Goal: Task Accomplishment & Management: Use online tool/utility

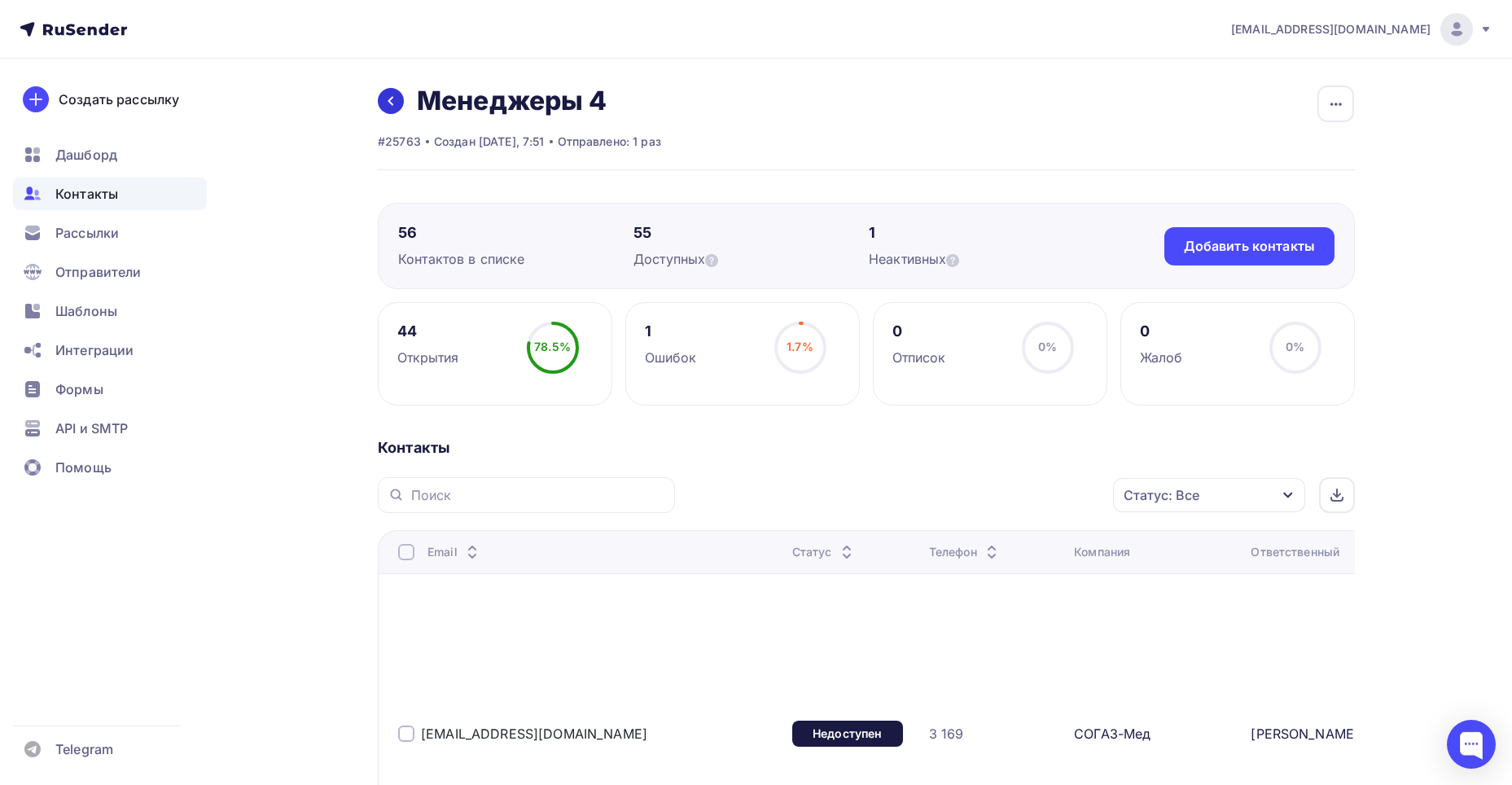
click at [397, 98] on icon at bounding box center [391, 101] width 13 height 13
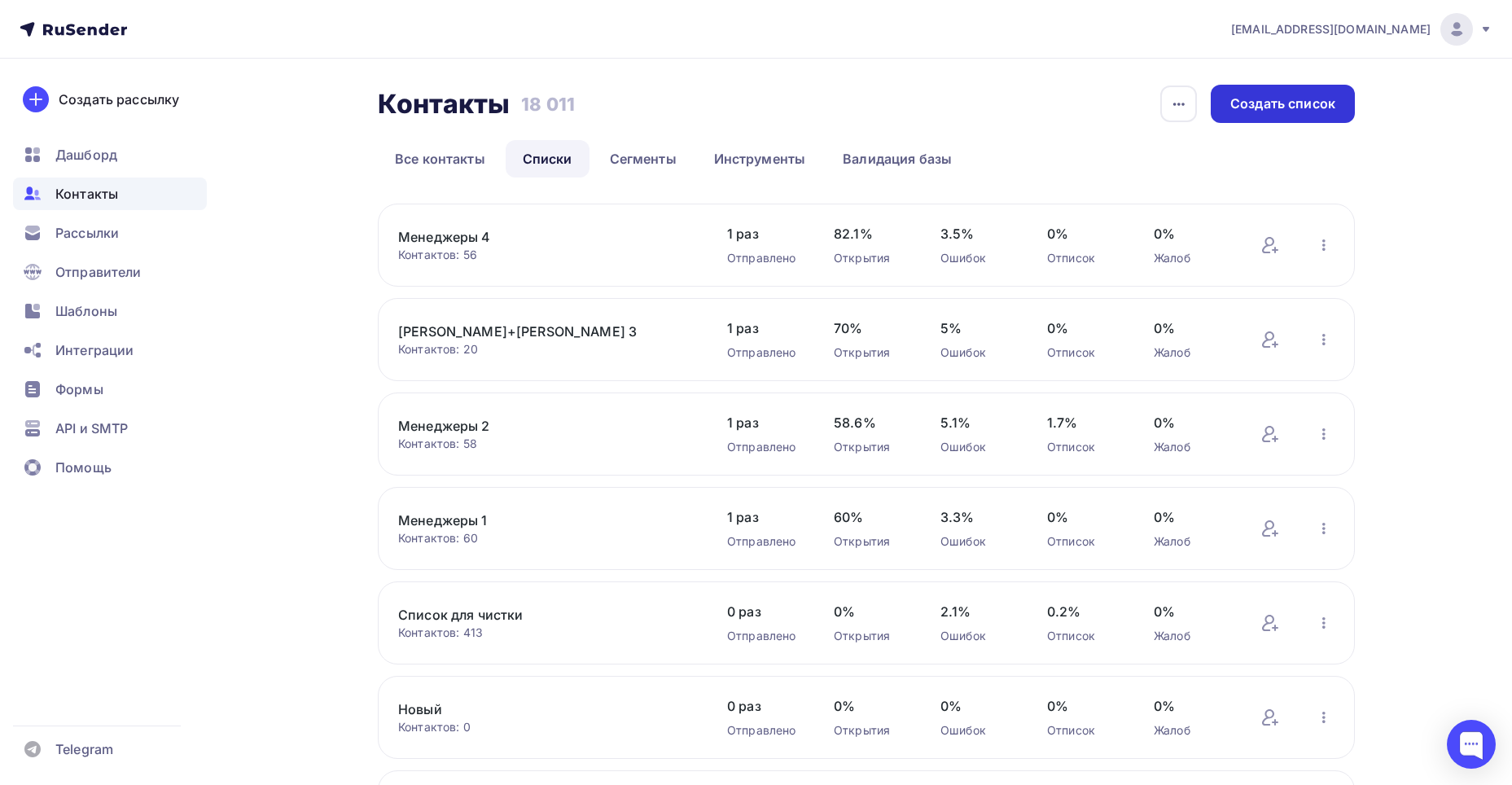
click at [1287, 111] on div "Создать список" at bounding box center [1283, 104] width 105 height 19
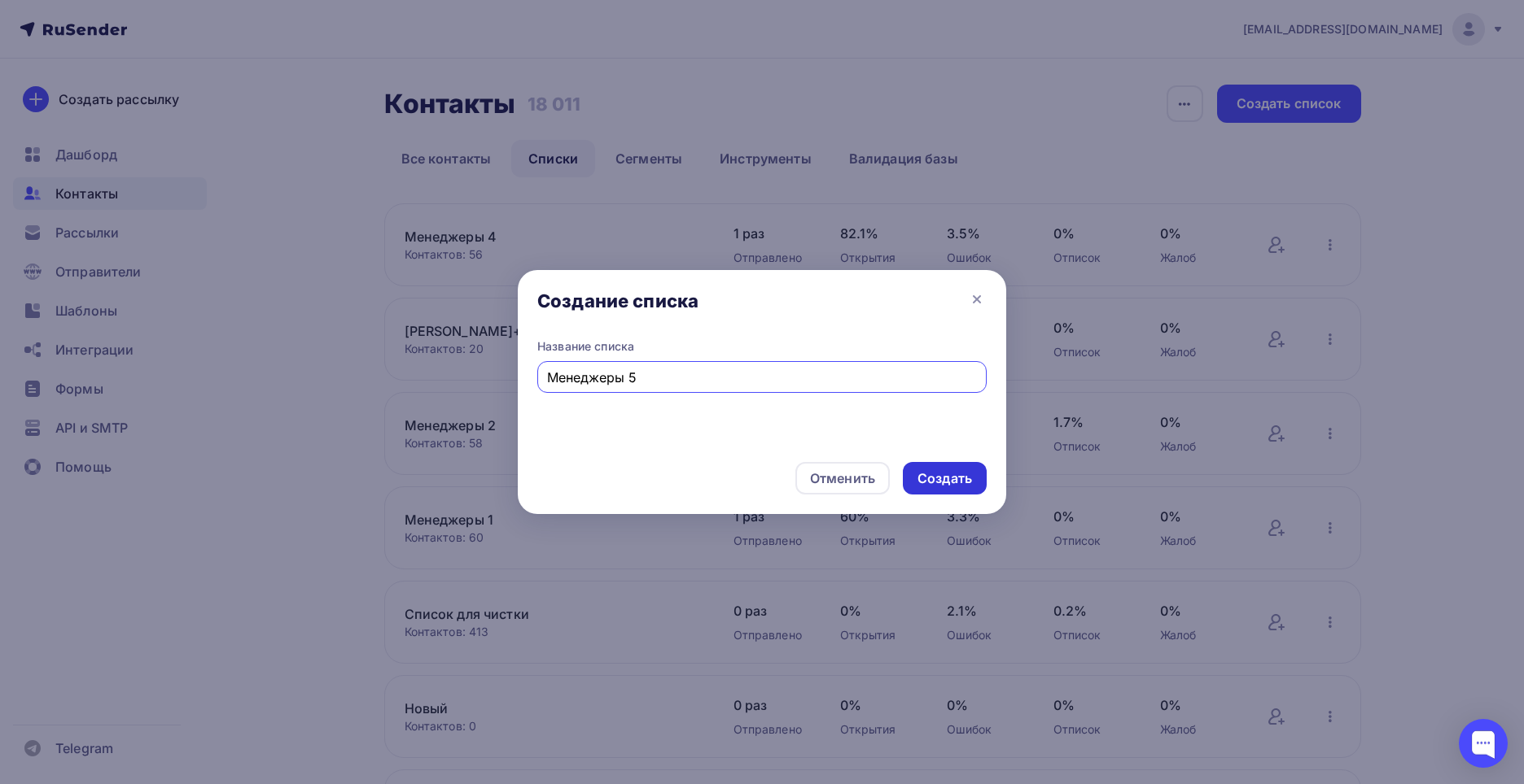
type input "Менеджеры 5"
click at [967, 475] on div "Создать" at bounding box center [944, 478] width 54 height 19
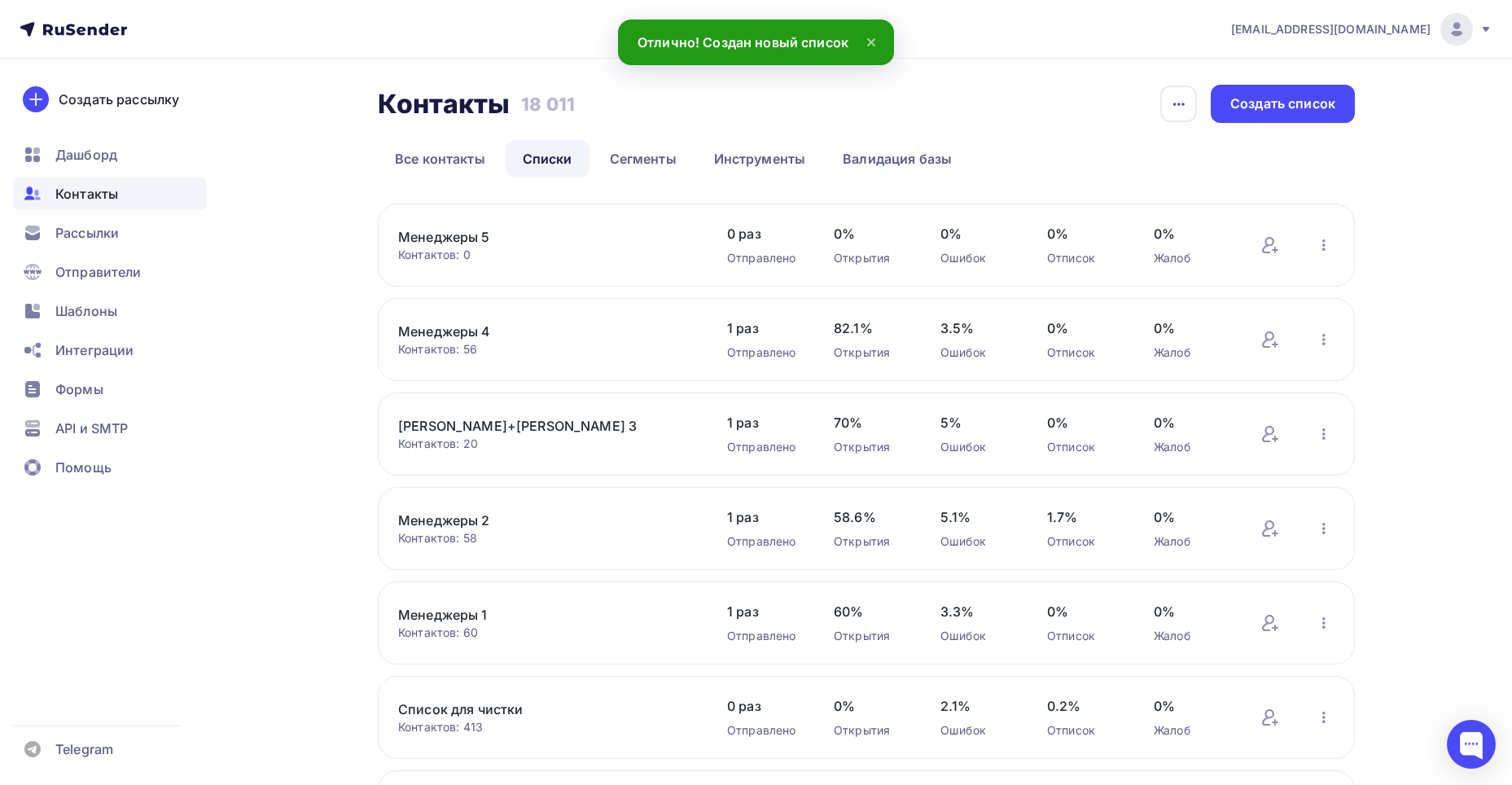
click at [486, 239] on link "Менеджеры 5" at bounding box center [537, 237] width 277 height 19
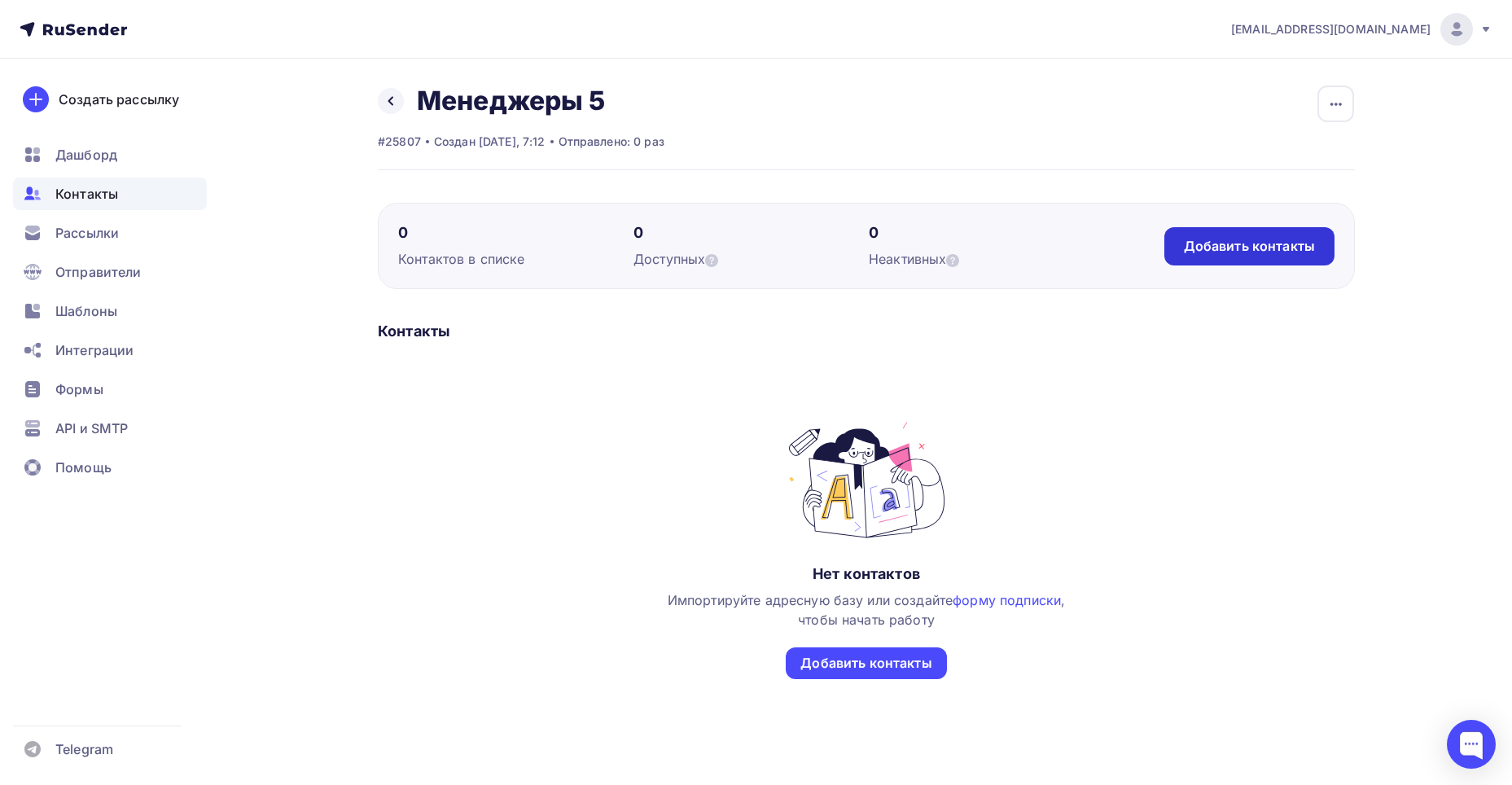
click at [1208, 251] on div "Добавить контакты" at bounding box center [1248, 247] width 131 height 19
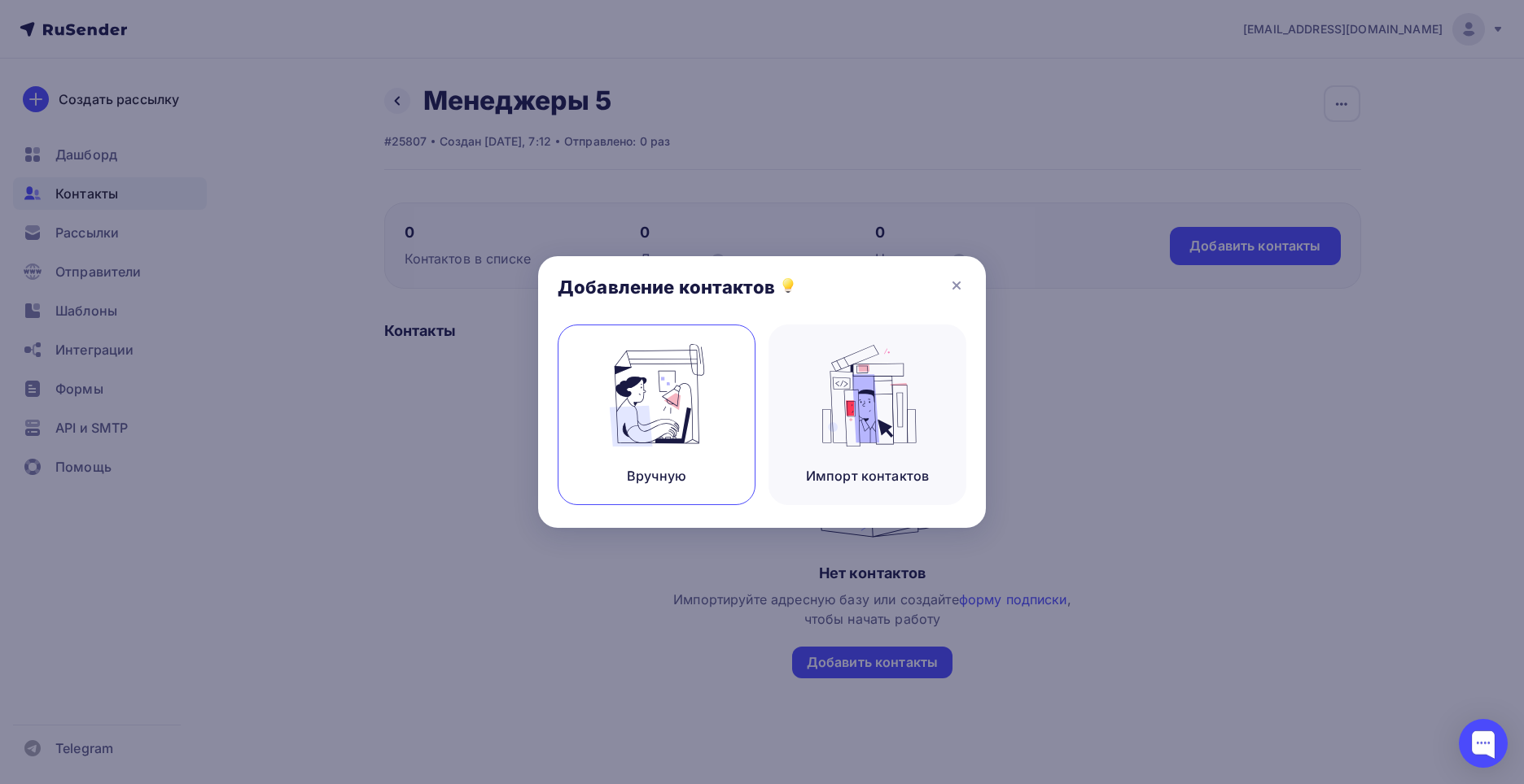
click at [691, 372] on img at bounding box center [656, 394] width 109 height 102
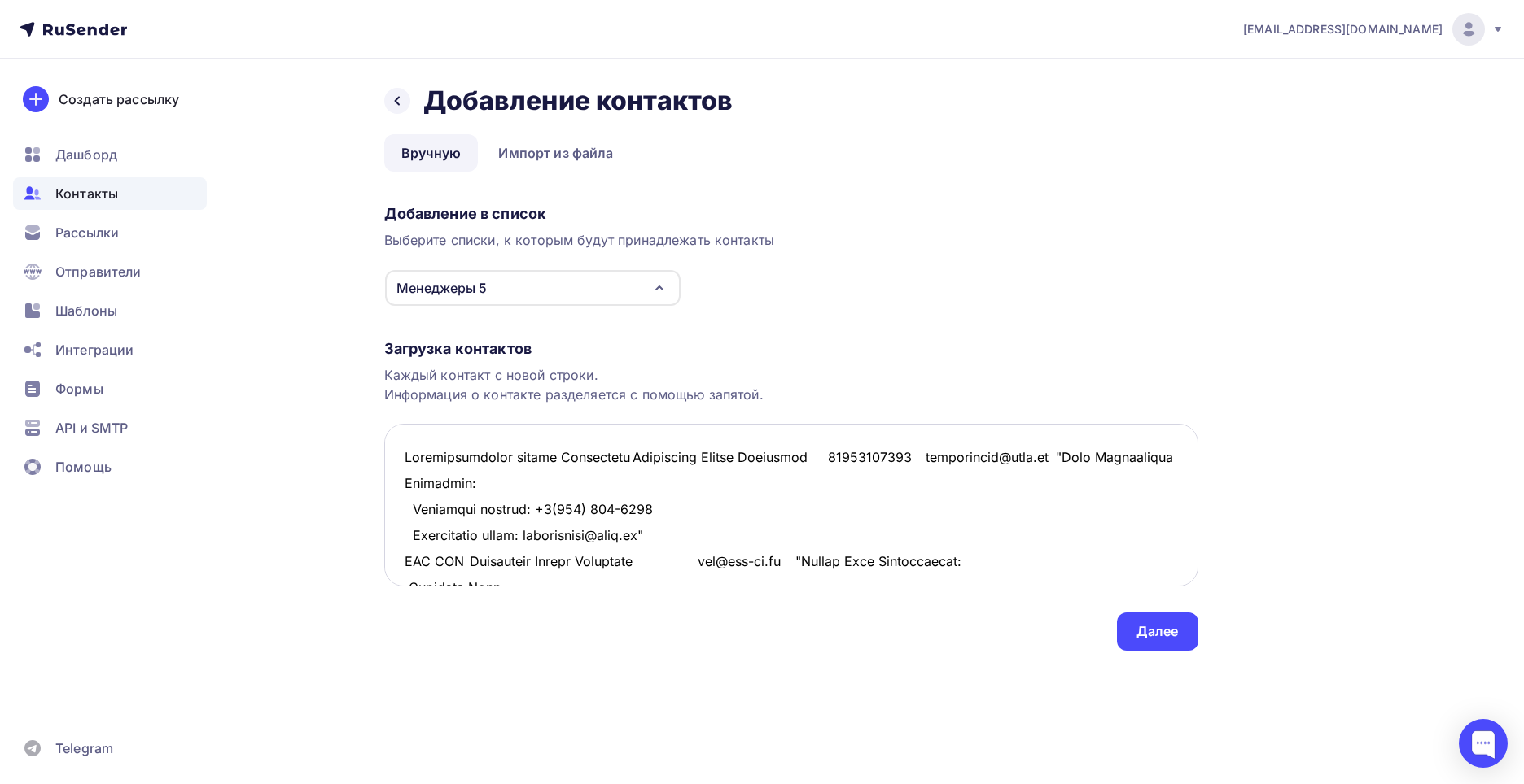
scroll to position [17709, 0]
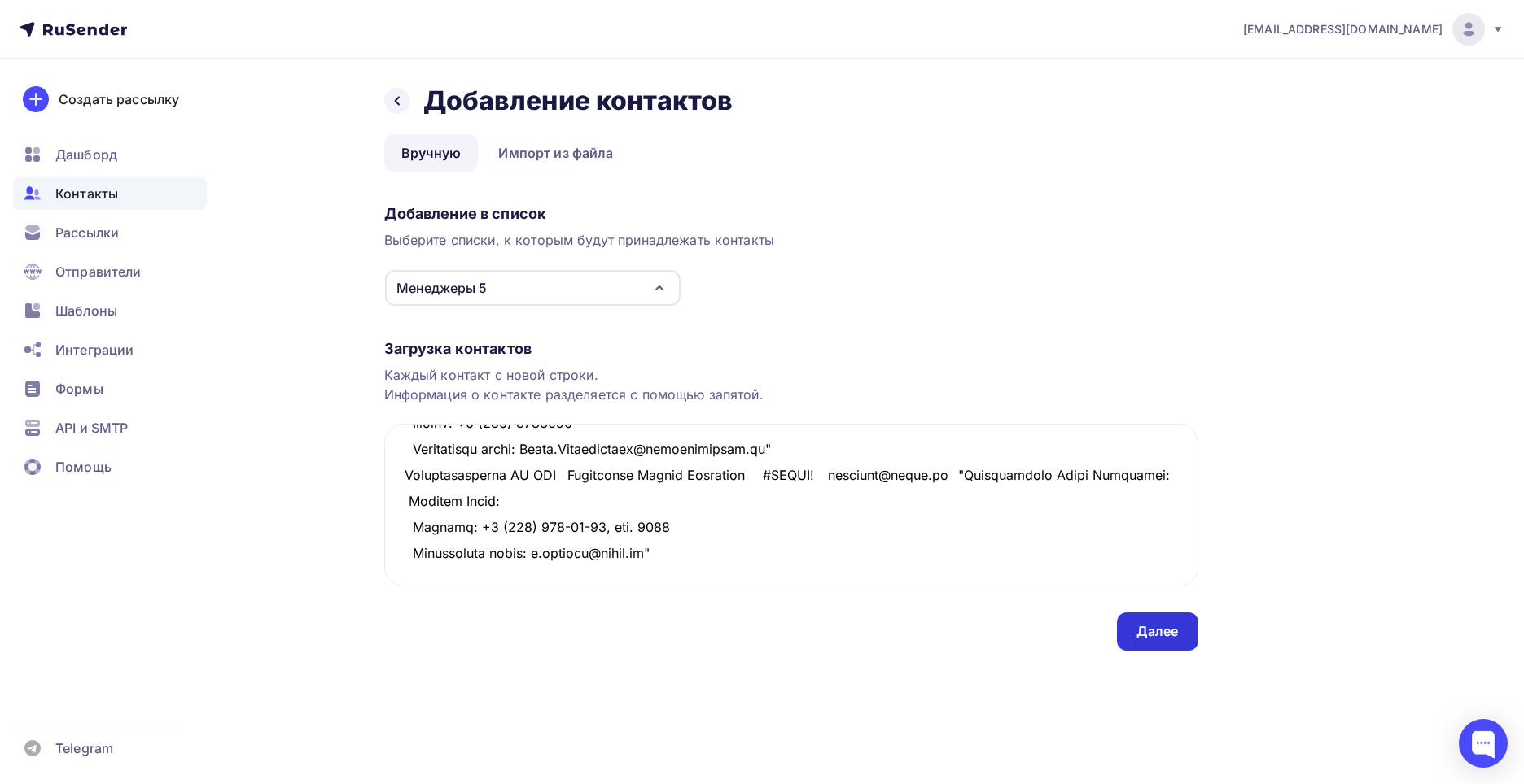
type textarea "Loremipsumdolor sitame Consectetu Adipiscing Elitse Doeiusmod 76103563993 tempo…"
click at [1145, 628] on div "Далее" at bounding box center [1157, 632] width 42 height 19
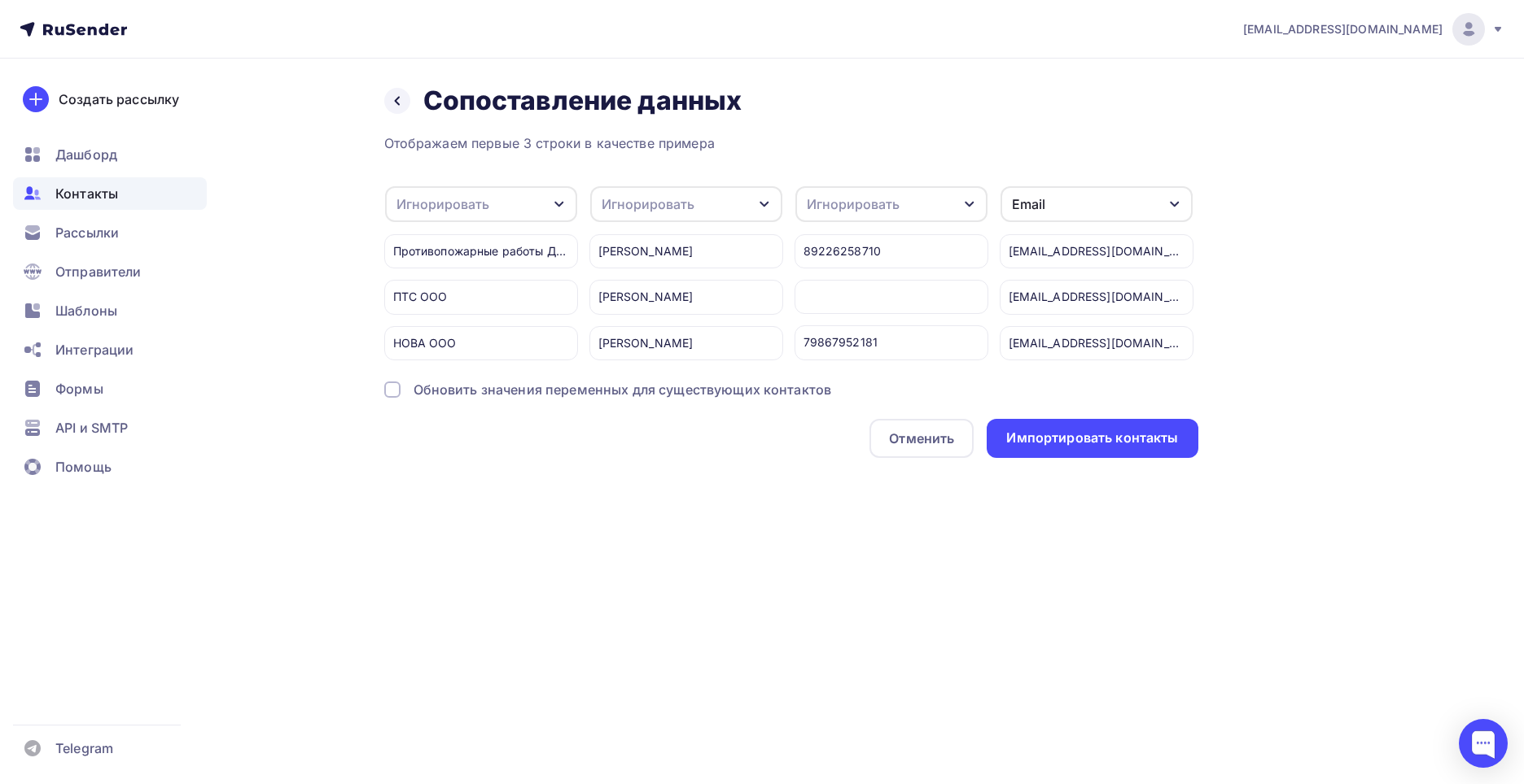
click at [492, 195] on div "Игнорировать" at bounding box center [481, 203] width 192 height 35
click at [486, 388] on div "Создать поле" at bounding box center [455, 371] width 114 height 41
type input "Компания"
click at [490, 416] on div "Отображаем первые 3 строки в качестве примера Игнорировать Игнорировать Имя Тел…" at bounding box center [791, 296] width 814 height 325
click at [636, 201] on div "Игнорировать" at bounding box center [647, 204] width 93 height 19
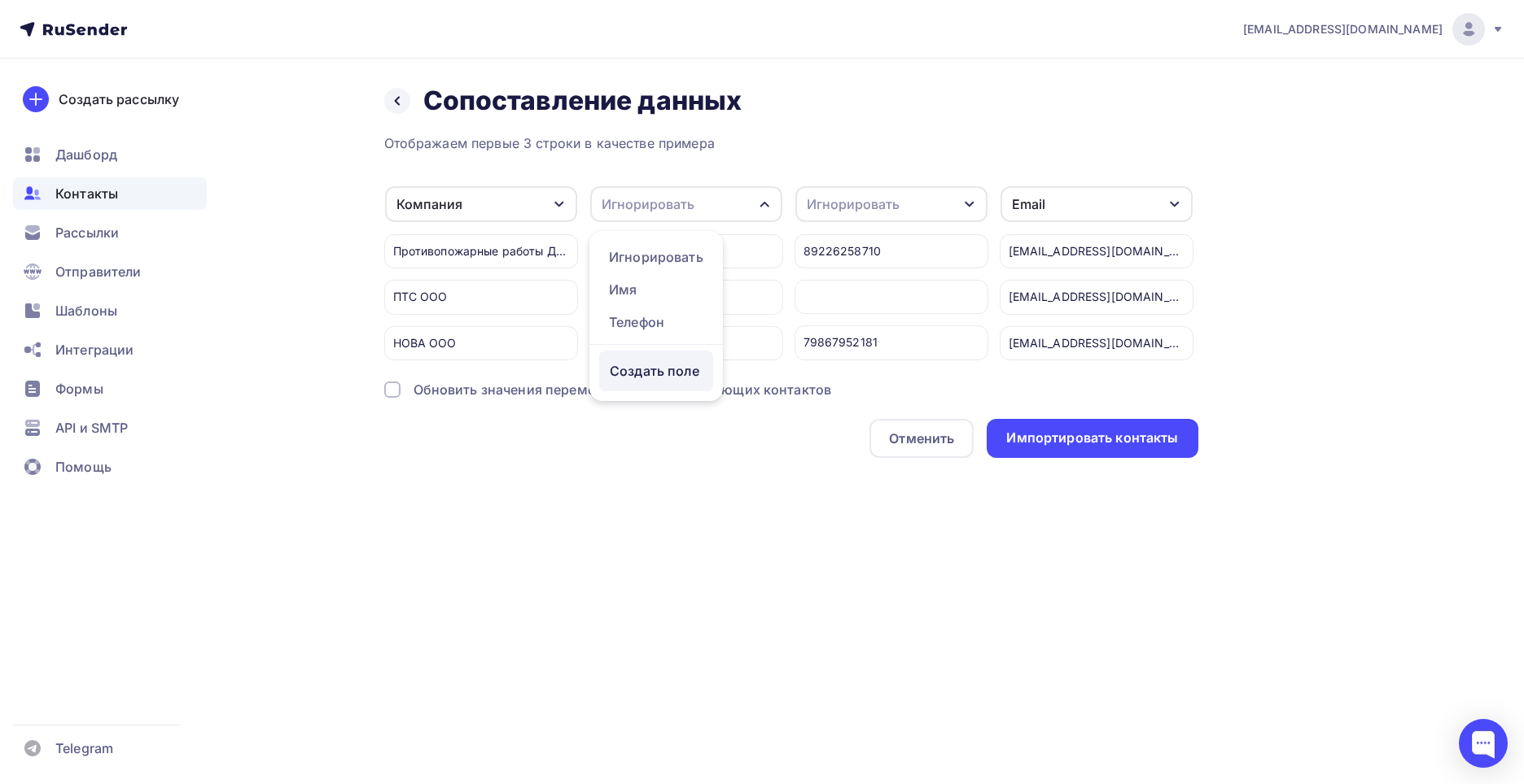
click at [669, 392] on div "Создать поле" at bounding box center [655, 371] width 114 height 41
click at [662, 363] on input "Отвественный" at bounding box center [699, 355] width 201 height 34
type input "Ответственный"
click at [659, 401] on ul "Игнорировать Имя Телефон Создать поле" at bounding box center [656, 316] width 134 height 170
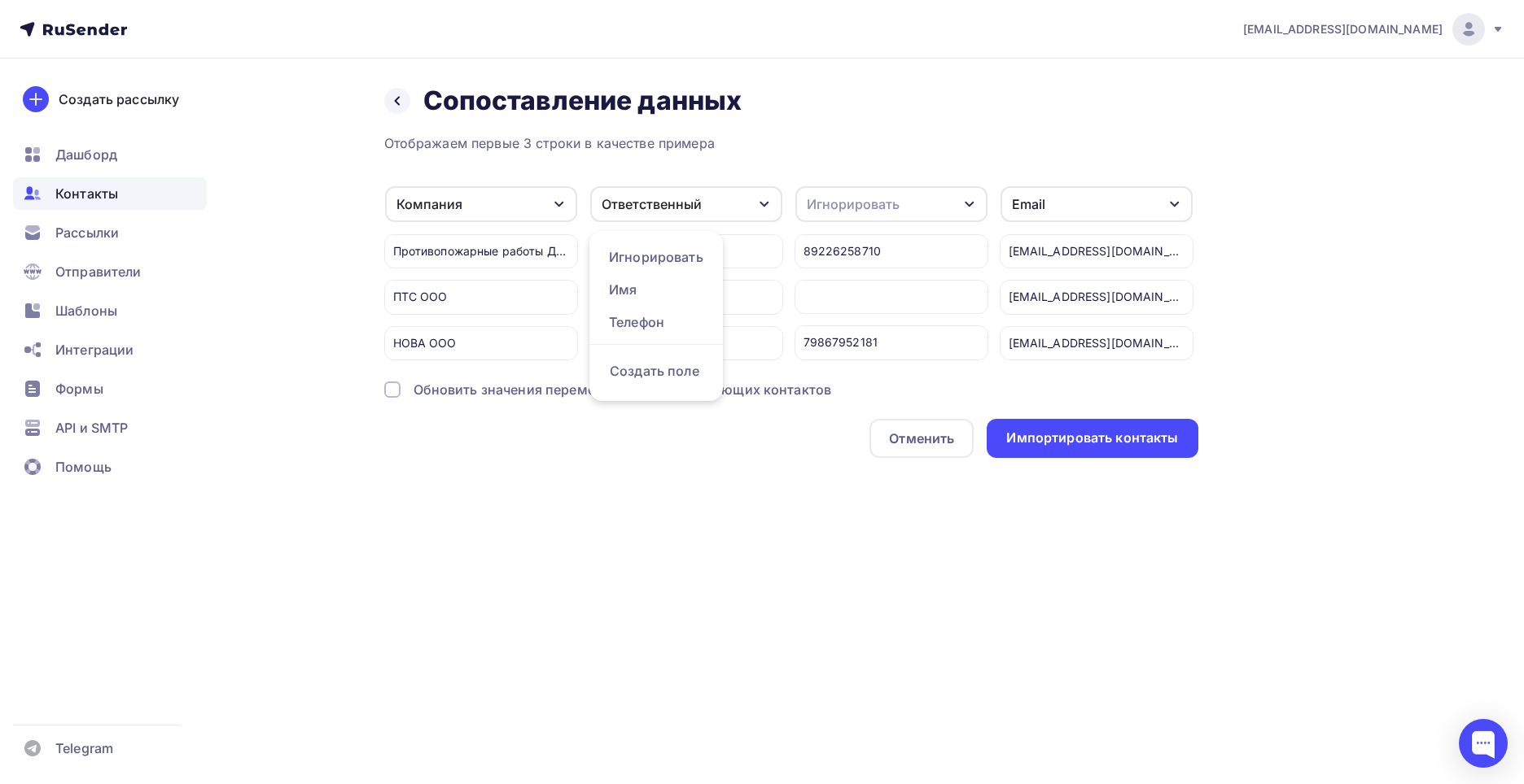
click at [839, 208] on div "Игнорировать" at bounding box center [852, 204] width 93 height 19
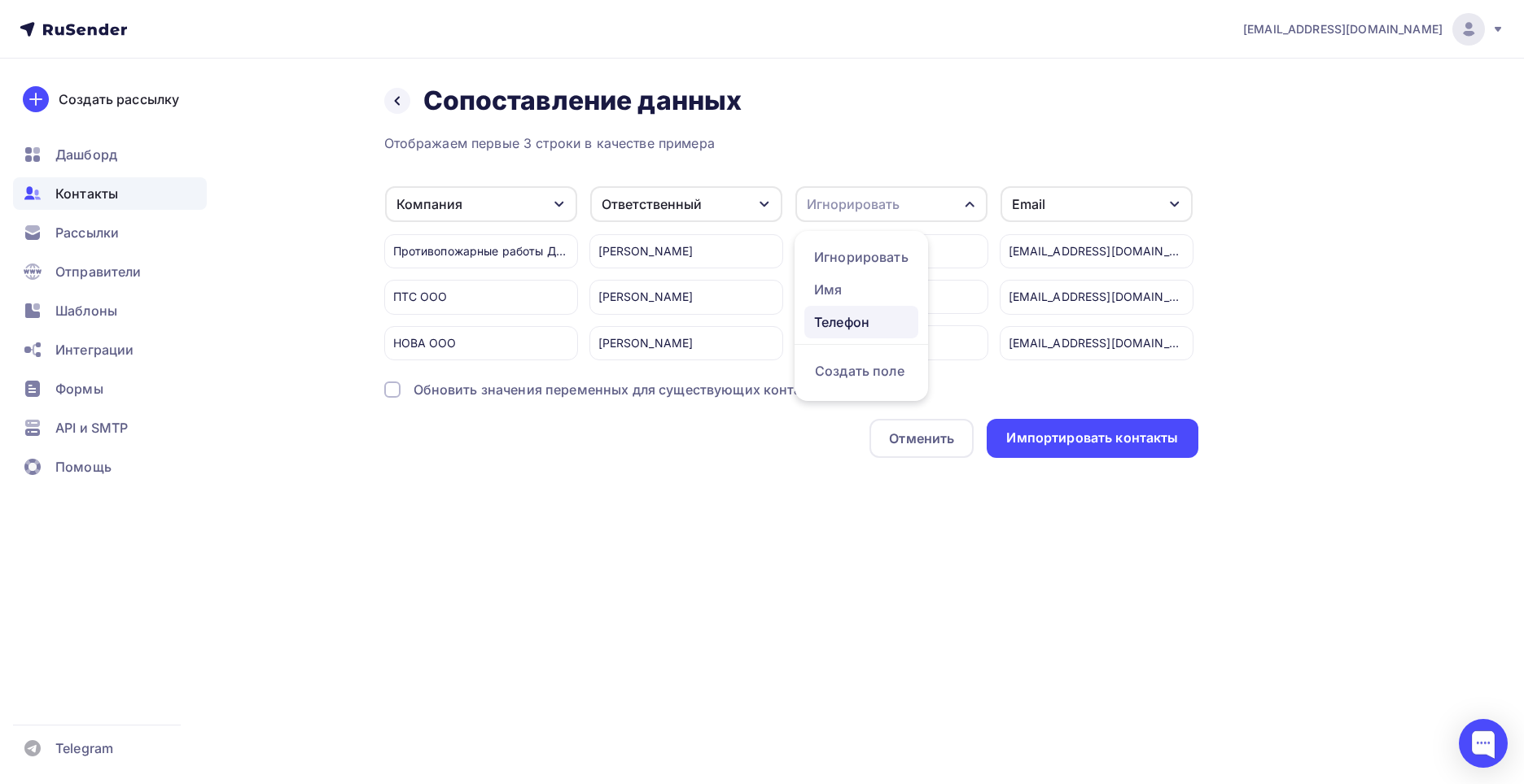
click at [850, 316] on div "Телефон" at bounding box center [861, 322] width 95 height 19
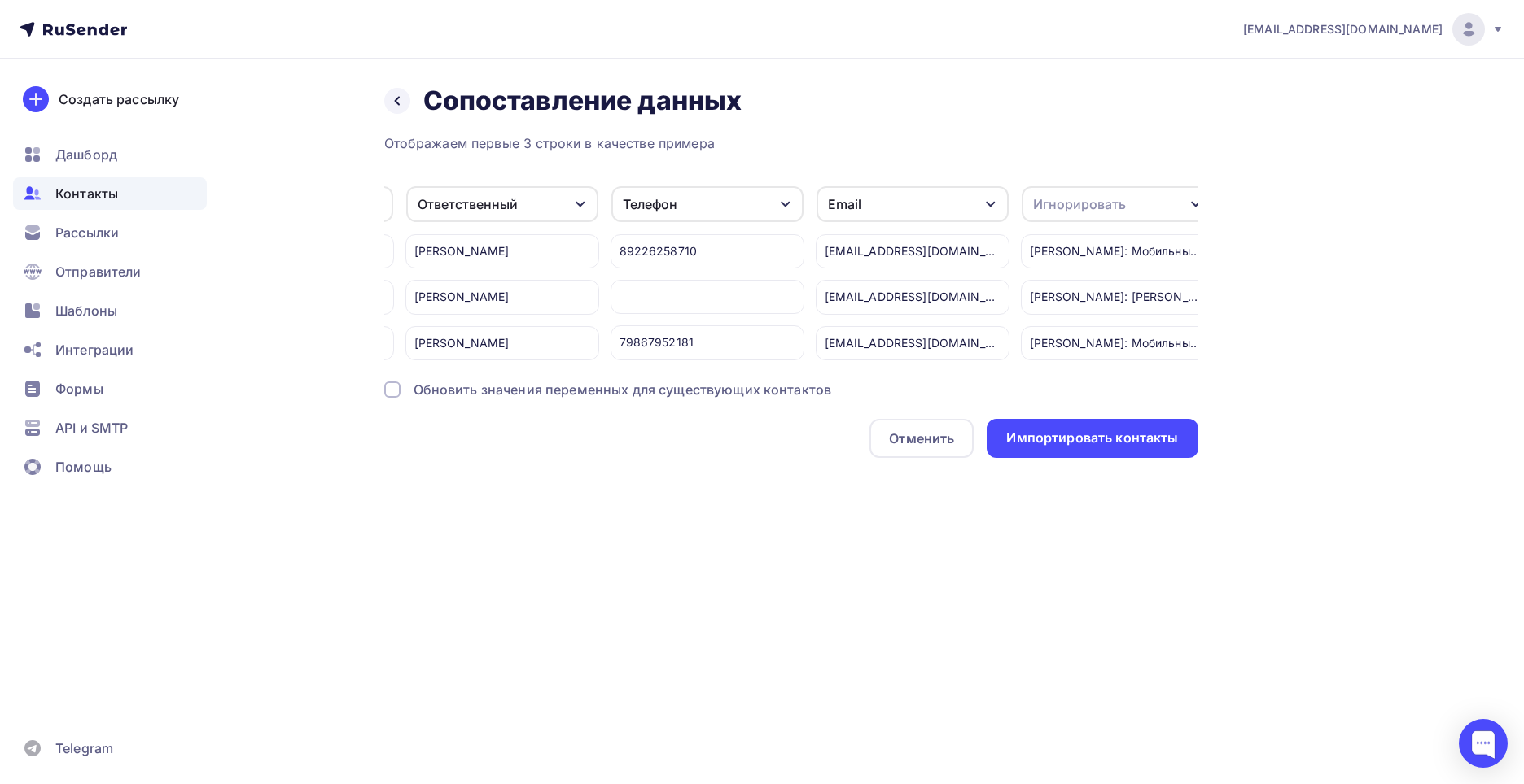
scroll to position [0, 201]
click at [1108, 204] on div "Игнорировать" at bounding box center [1101, 203] width 192 height 35
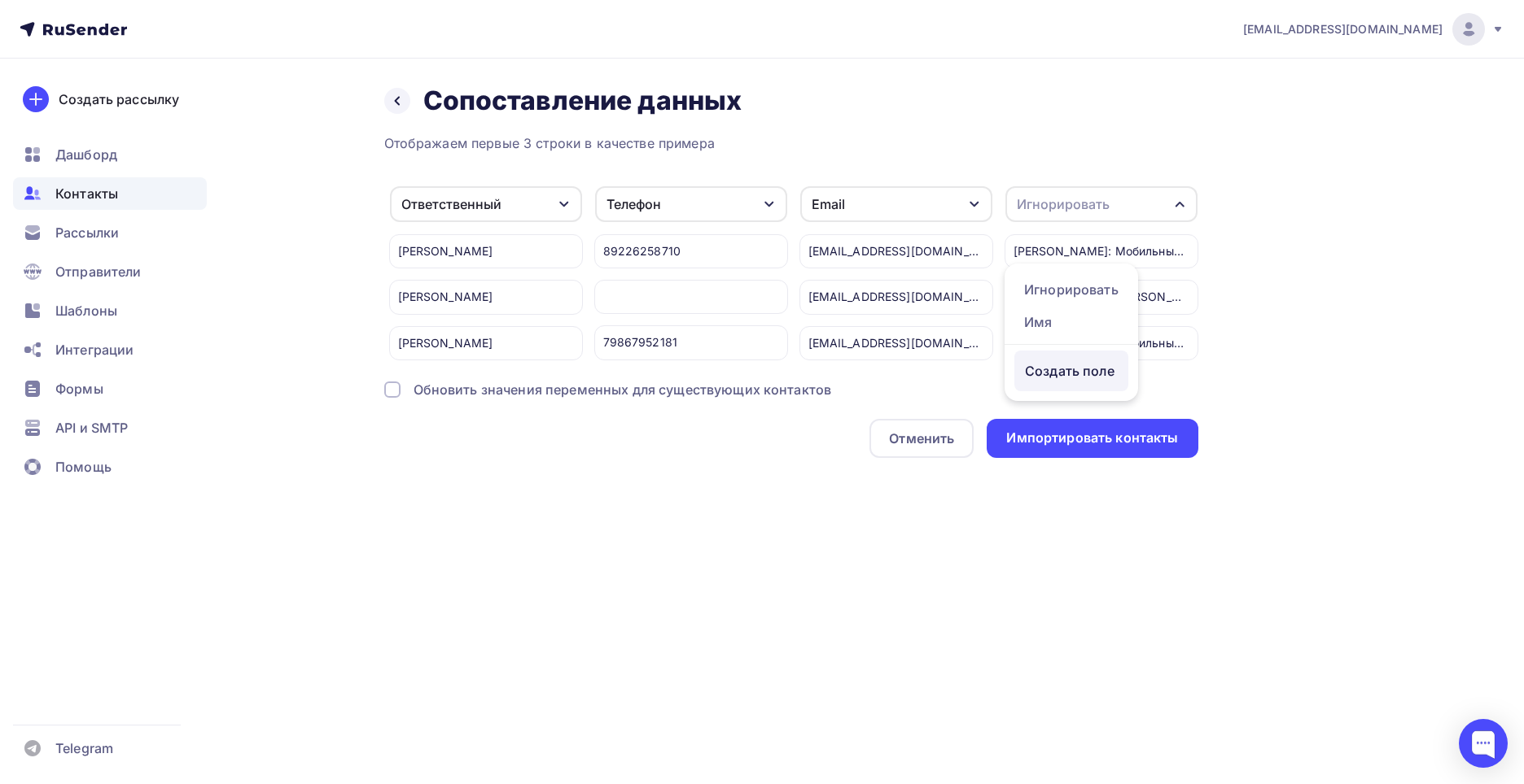
click at [1074, 380] on div "Создать поле" at bounding box center [1070, 371] width 114 height 41
type input "Заметки"
click at [1052, 419] on div "Отображаем первые 3 строки в качестве примера Компания Игнорировать Имя Создать…" at bounding box center [791, 296] width 814 height 325
click at [398, 398] on div at bounding box center [392, 389] width 16 height 16
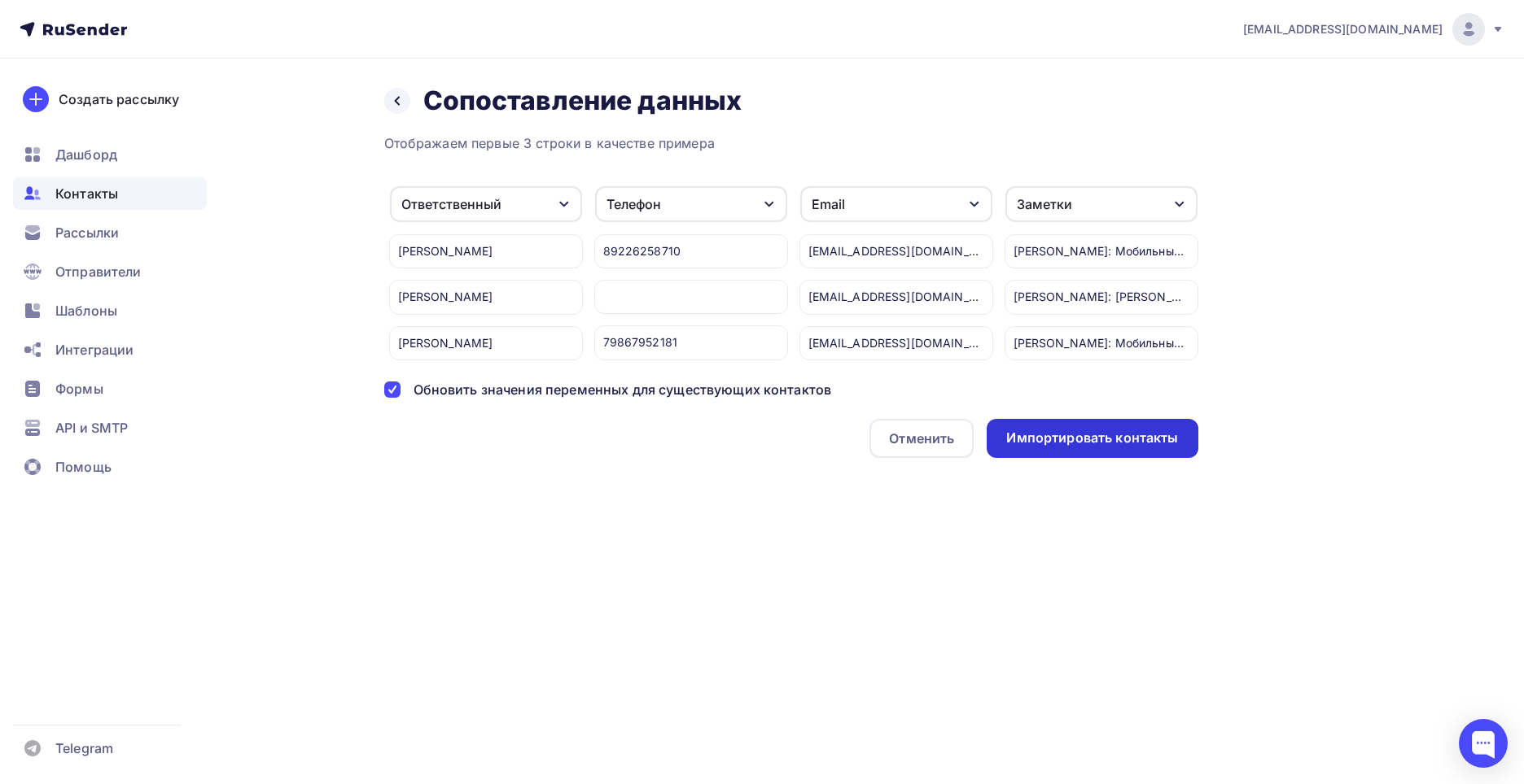
click at [1062, 447] on div "Импортировать контакты" at bounding box center [1092, 438] width 172 height 19
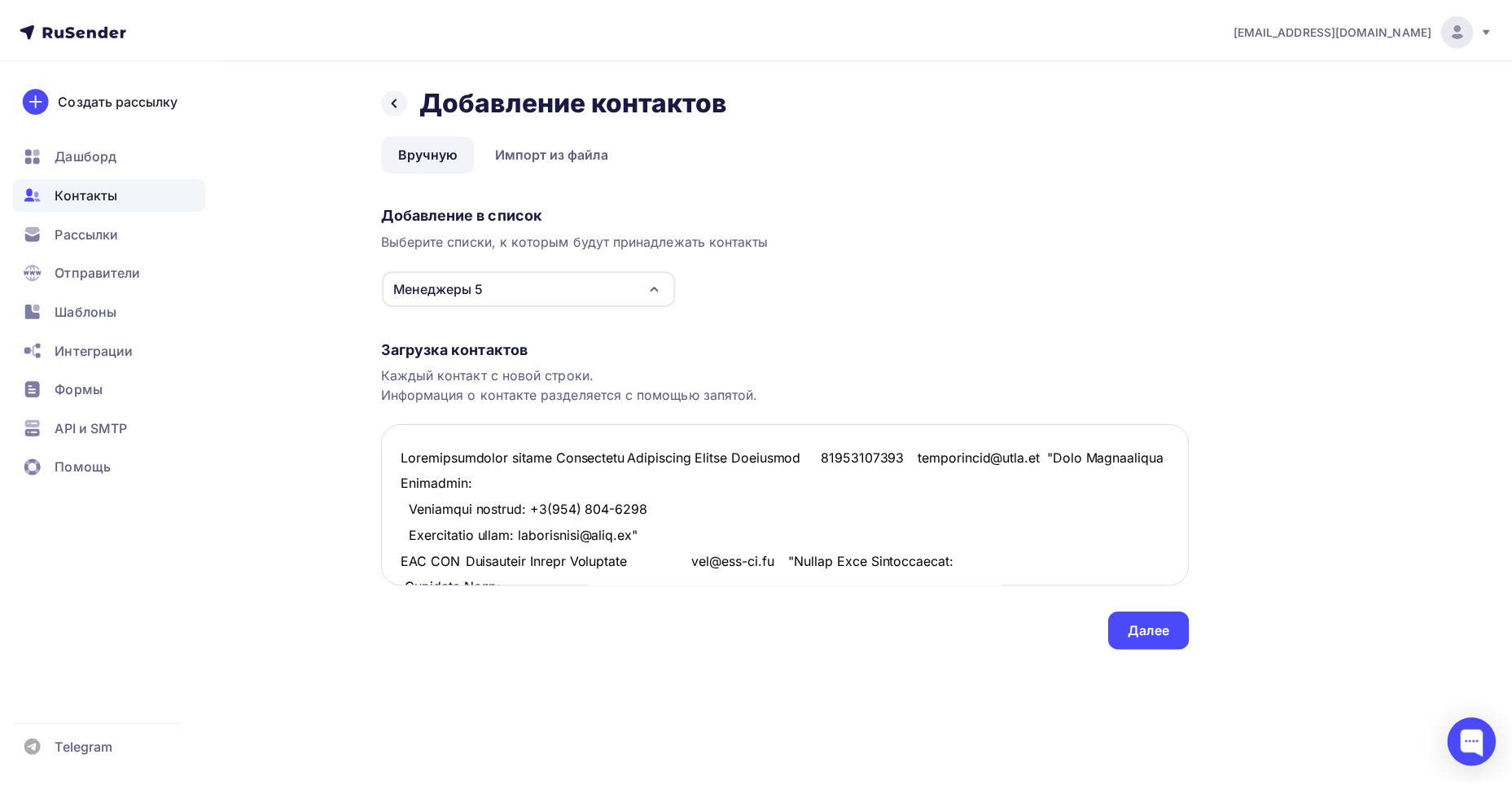
scroll to position [17756, 0]
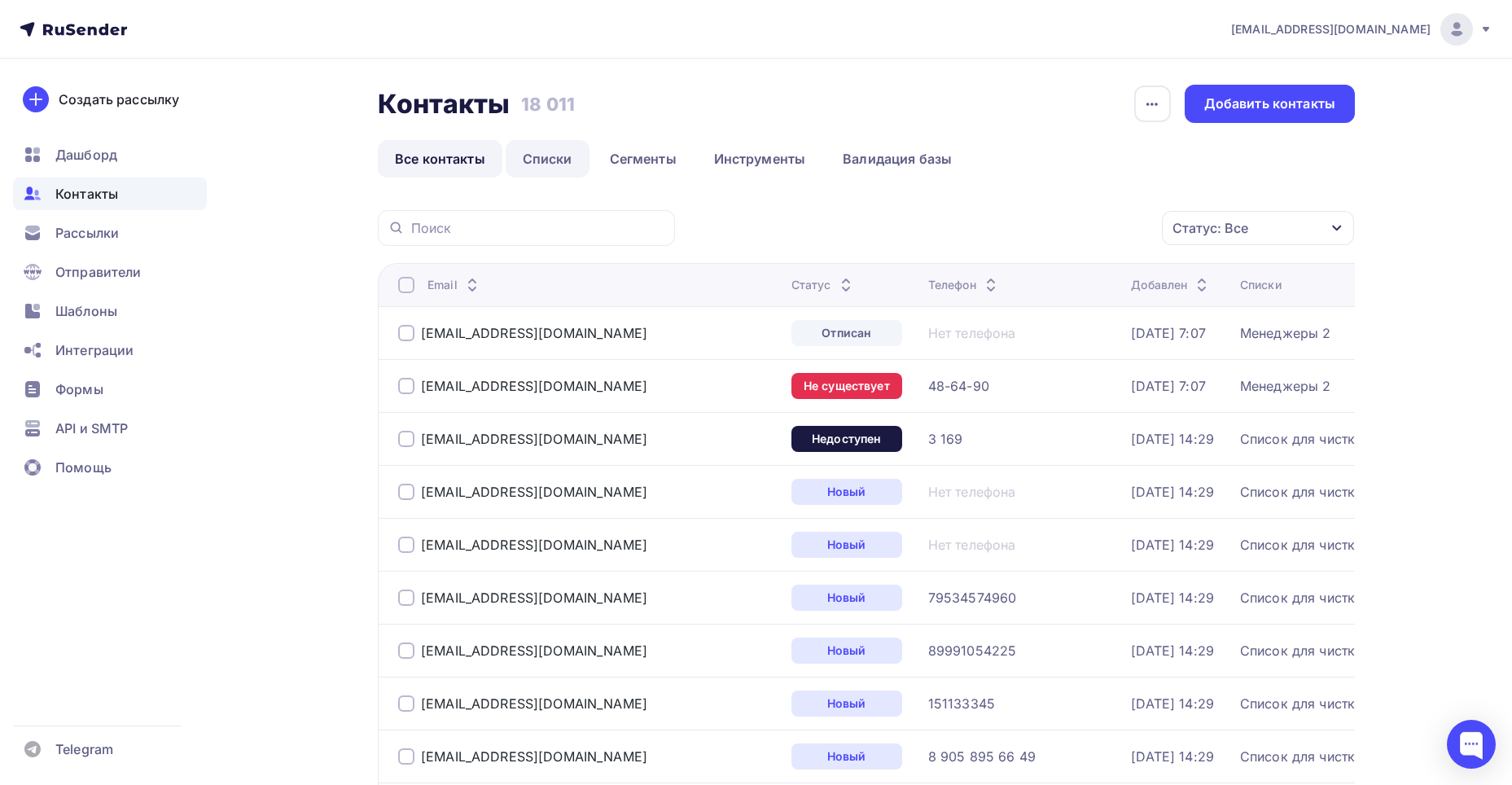
click at [563, 171] on link "Списки" at bounding box center [548, 159] width 84 height 37
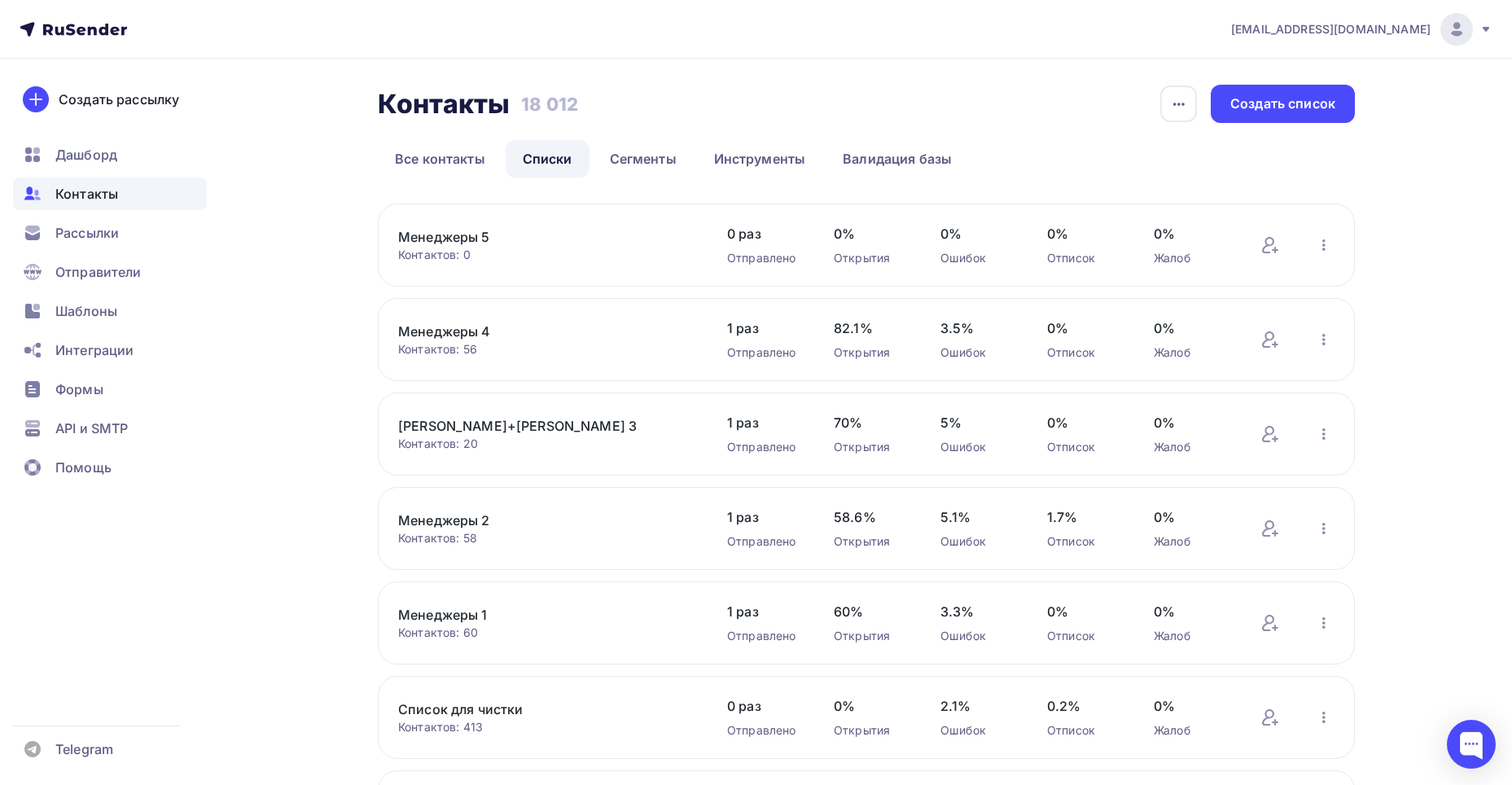
click at [426, 228] on link "Менеджеры 5" at bounding box center [537, 237] width 277 height 19
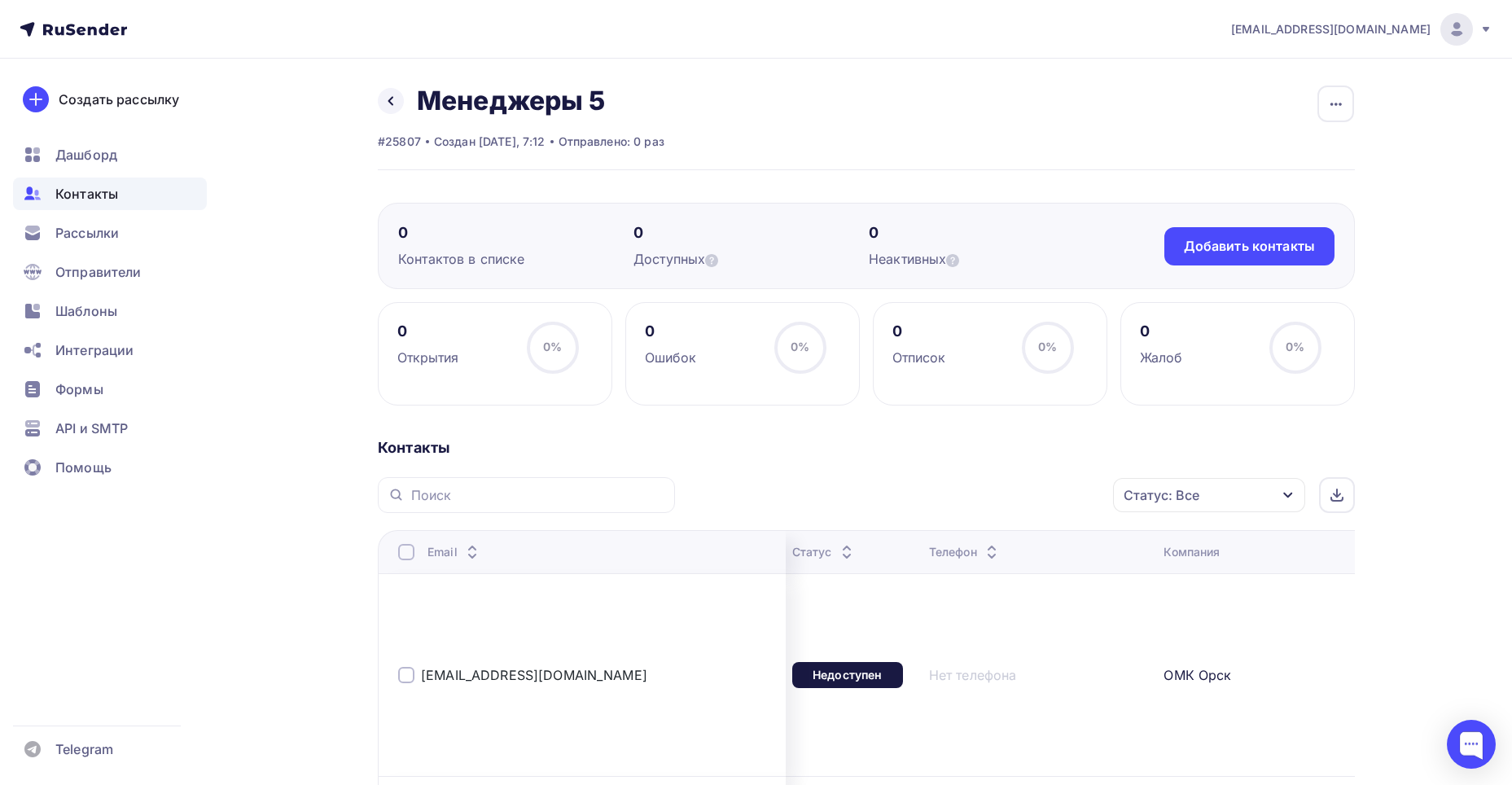
drag, startPoint x: 416, startPoint y: 631, endPoint x: 1382, endPoint y: 618, distance: 966.1
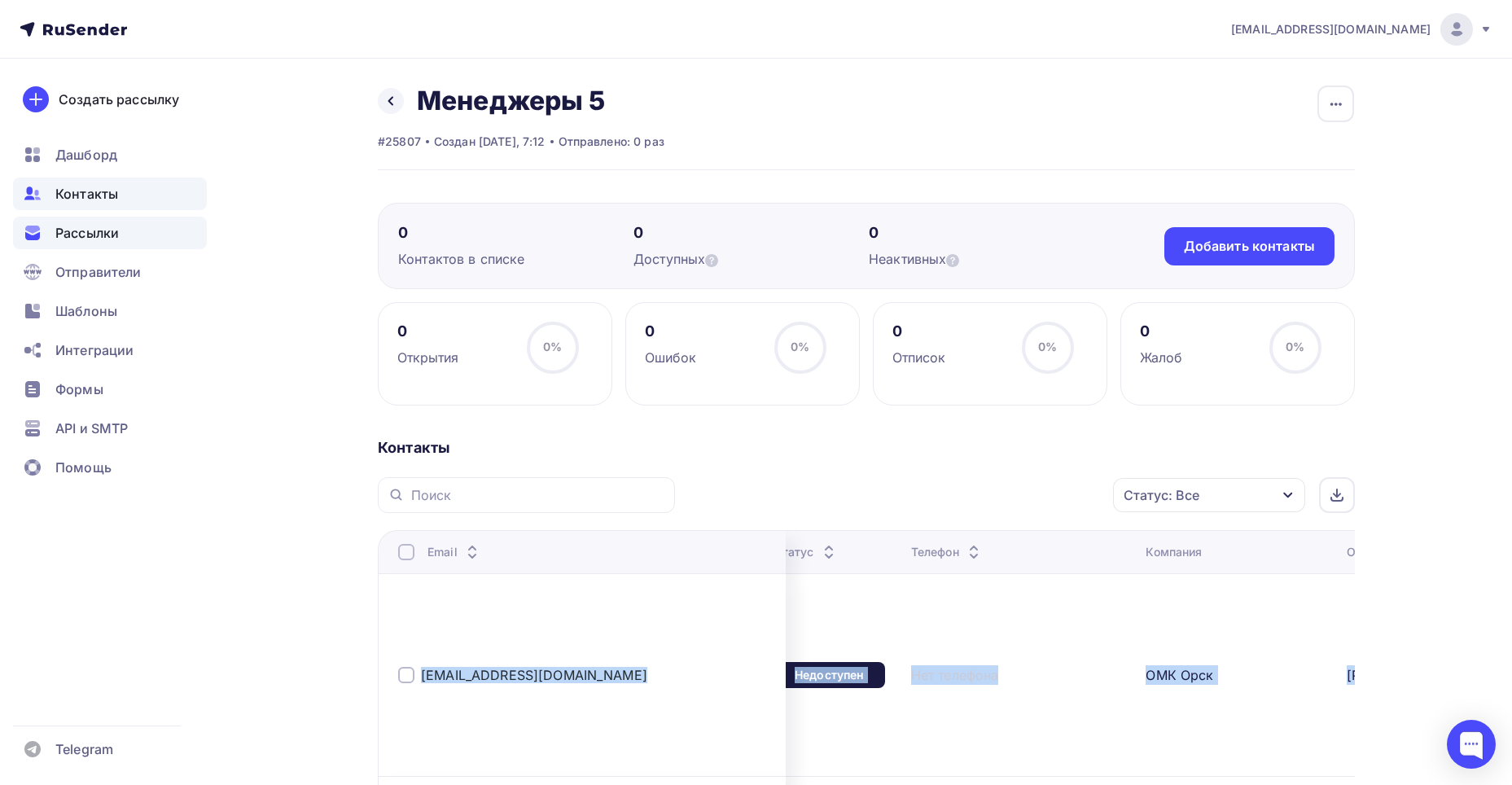
click at [76, 236] on span "Рассылки" at bounding box center [87, 232] width 63 height 19
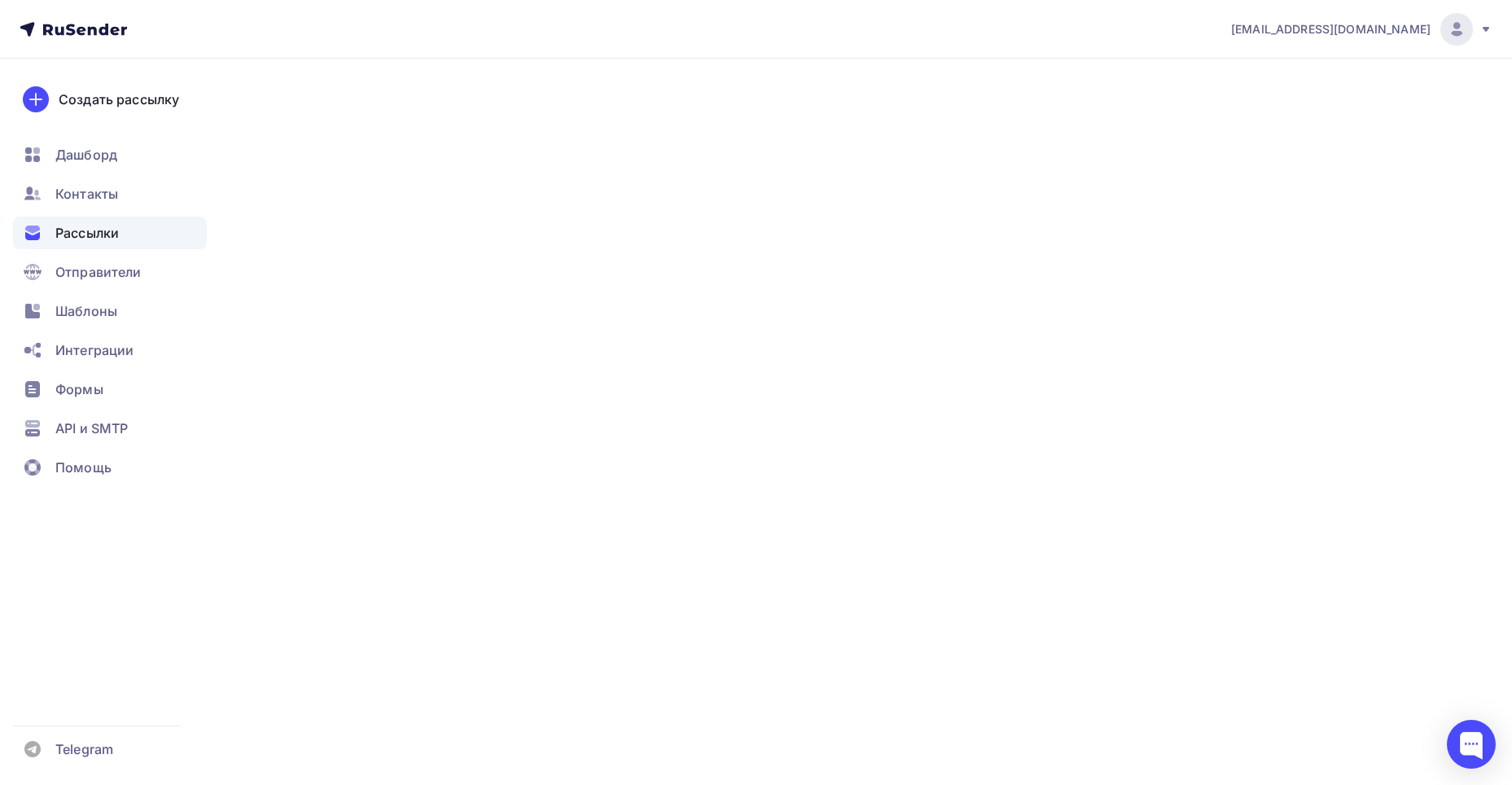
click at [99, 236] on span "Рассылки" at bounding box center [87, 232] width 63 height 19
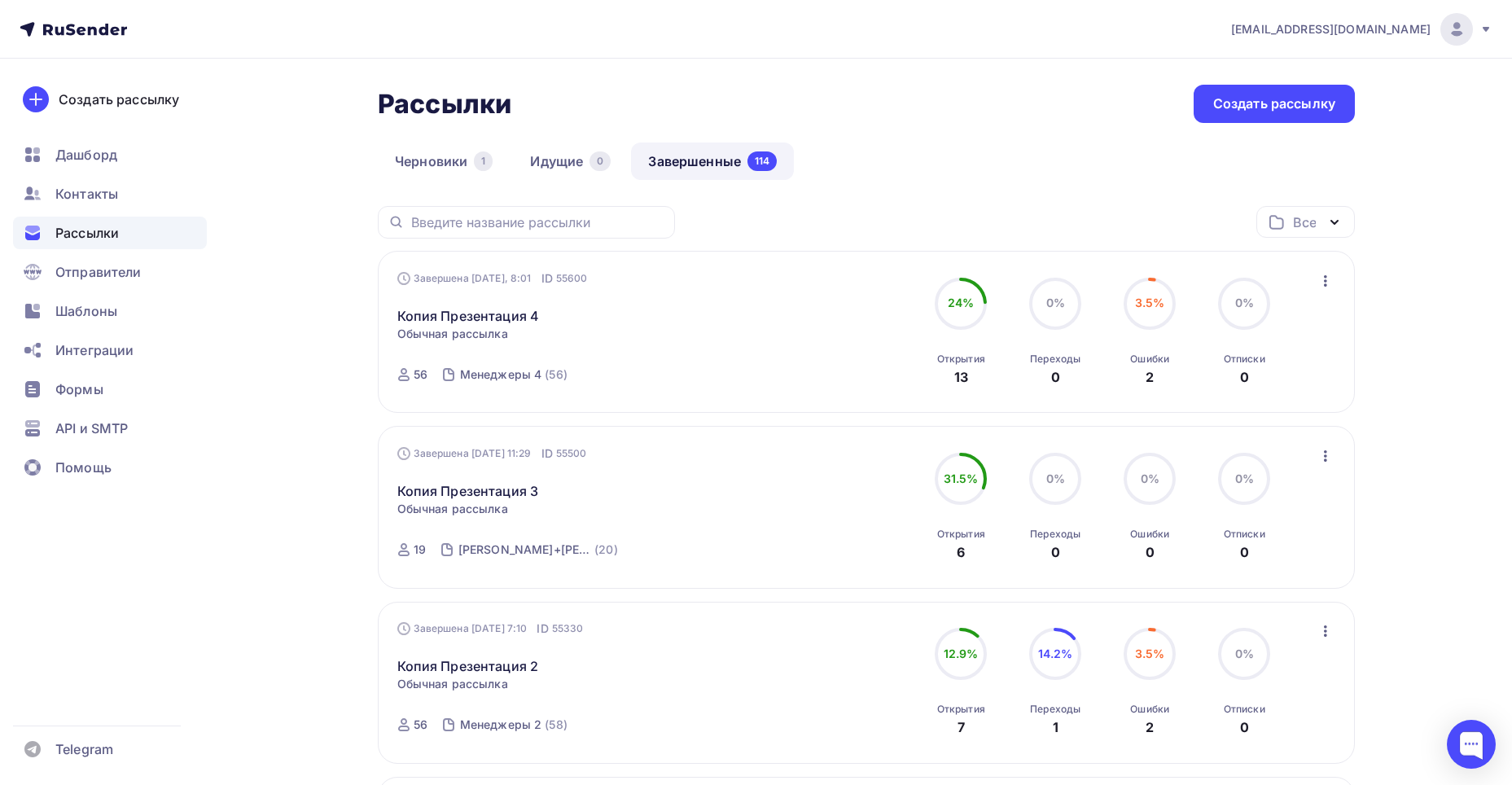
click at [1331, 277] on icon "button" at bounding box center [1325, 281] width 19 height 19
click at [1285, 383] on div "Копировать в новую" at bounding box center [1250, 388] width 167 height 19
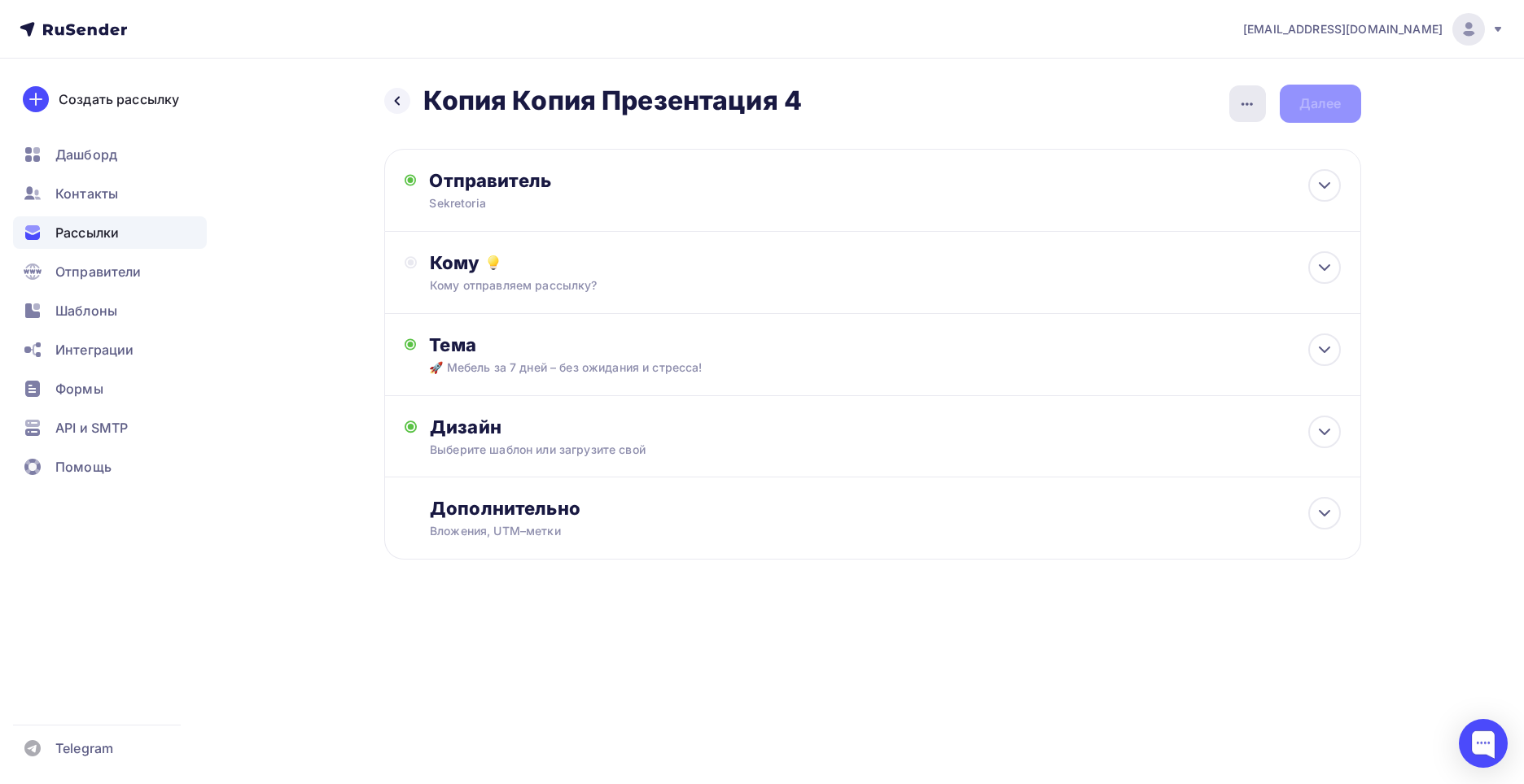
click at [1234, 106] on div "button" at bounding box center [1247, 103] width 36 height 36
click at [1210, 184] on div "Переименовать рассылку" at bounding box center [1161, 187] width 202 height 19
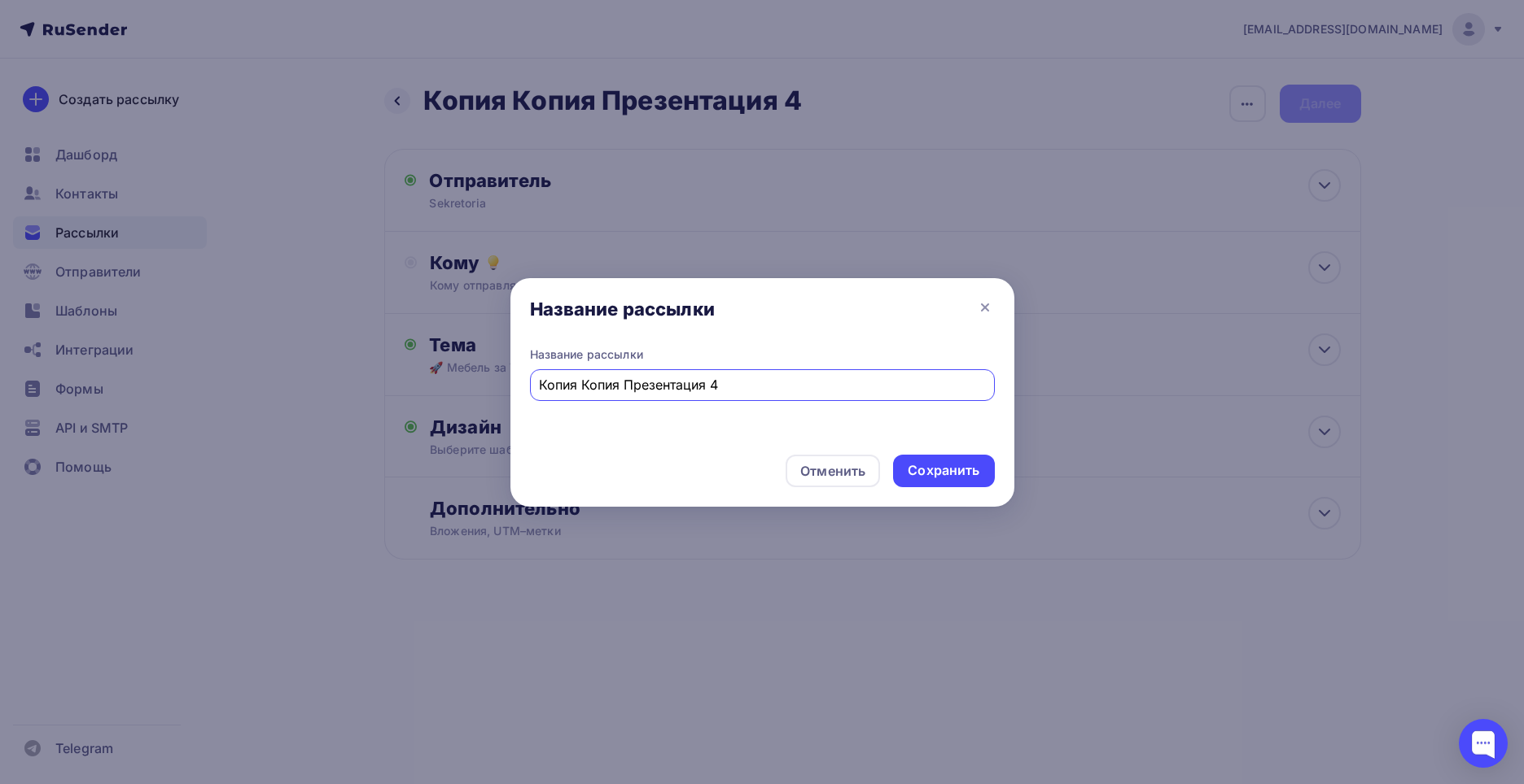
click at [606, 375] on input "Копия Копия Презентация 4" at bounding box center [762, 385] width 446 height 19
click at [685, 387] on input "Копия Презентация 4" at bounding box center [762, 385] width 446 height 19
type input "Копия Презентация 5"
click at [926, 461] on div "Сохранить" at bounding box center [943, 471] width 72 height 19
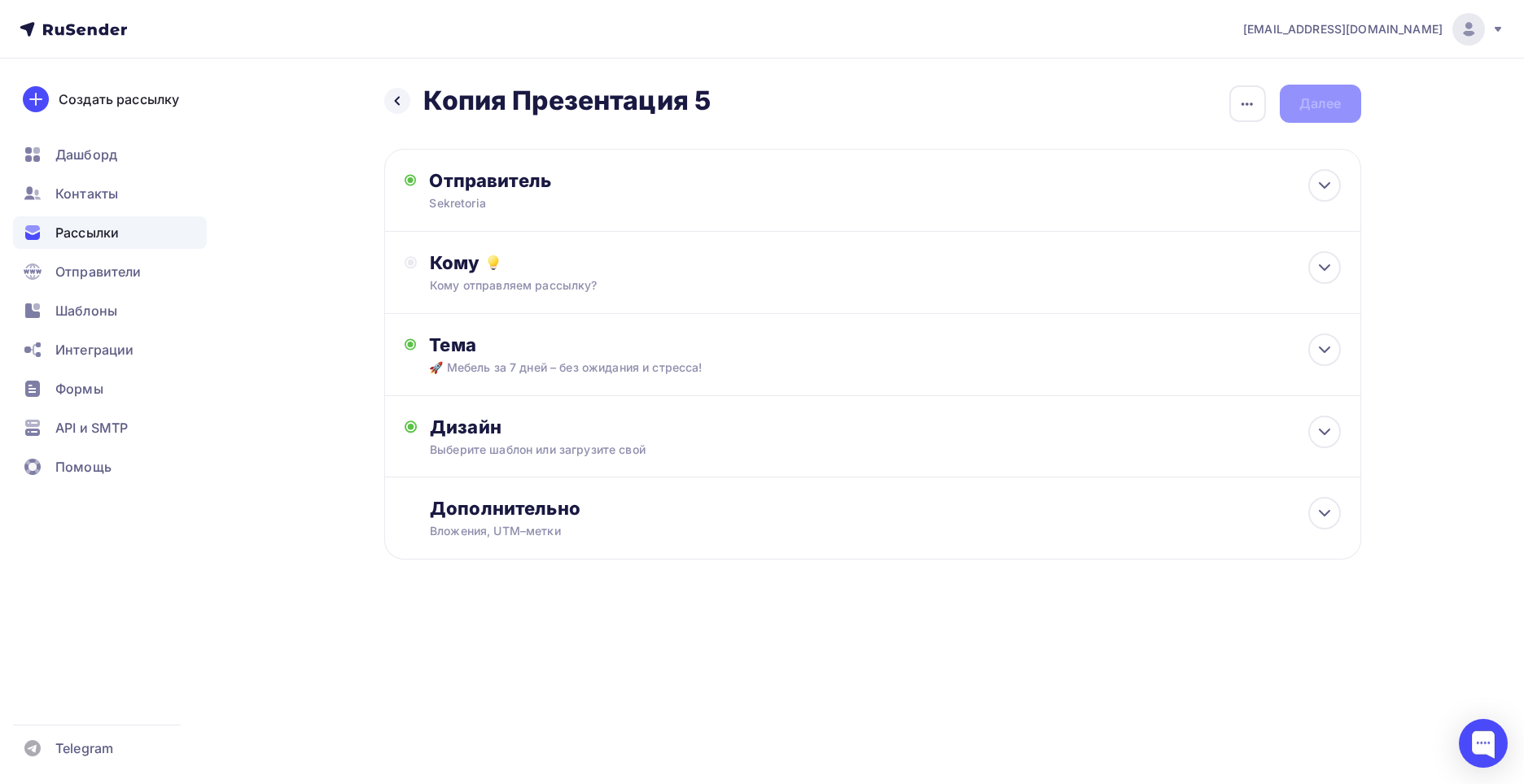
click at [641, 267] on div "Кому" at bounding box center [885, 263] width 910 height 23
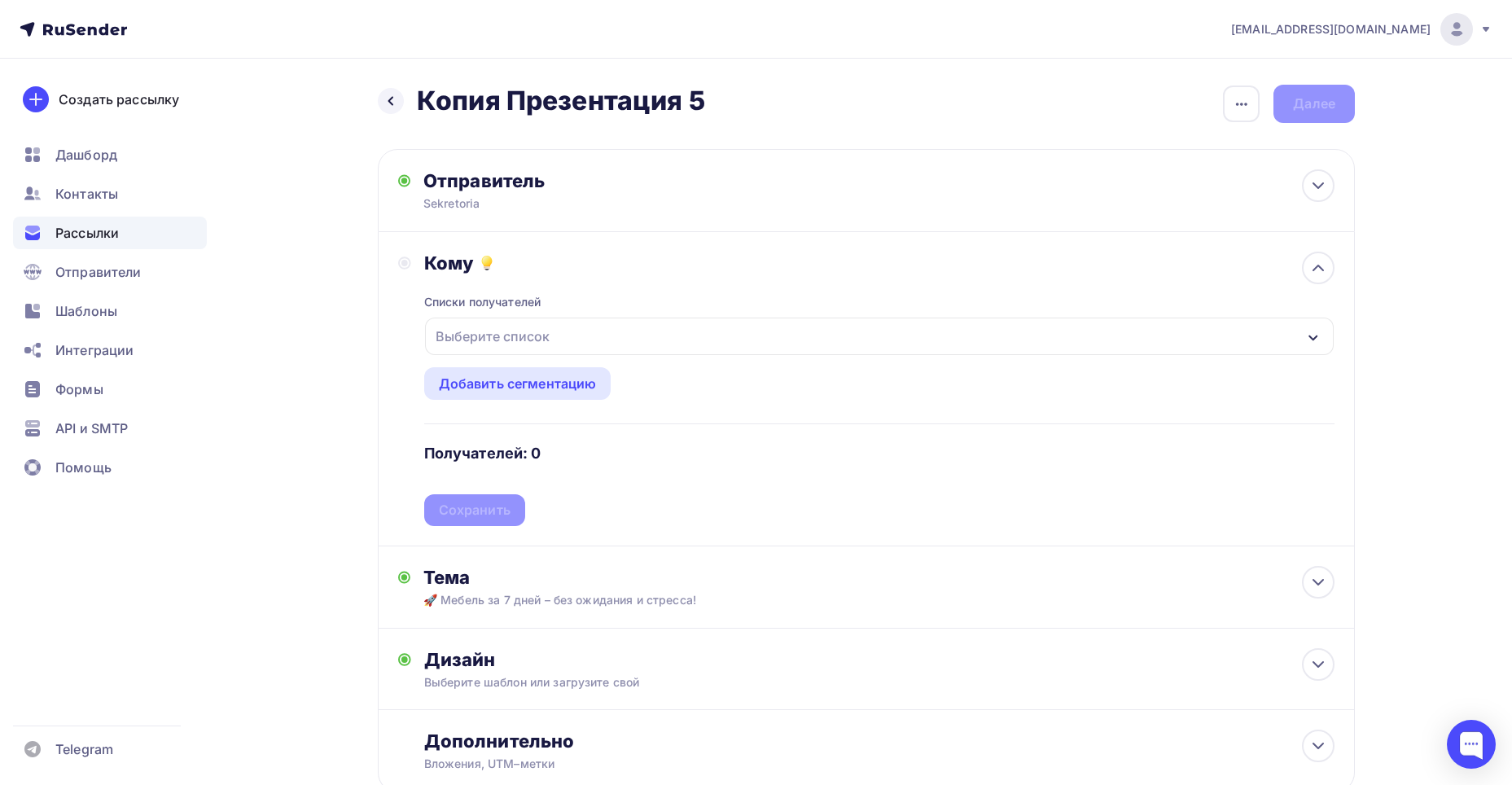
click at [545, 339] on div "Выберите список" at bounding box center [492, 336] width 127 height 30
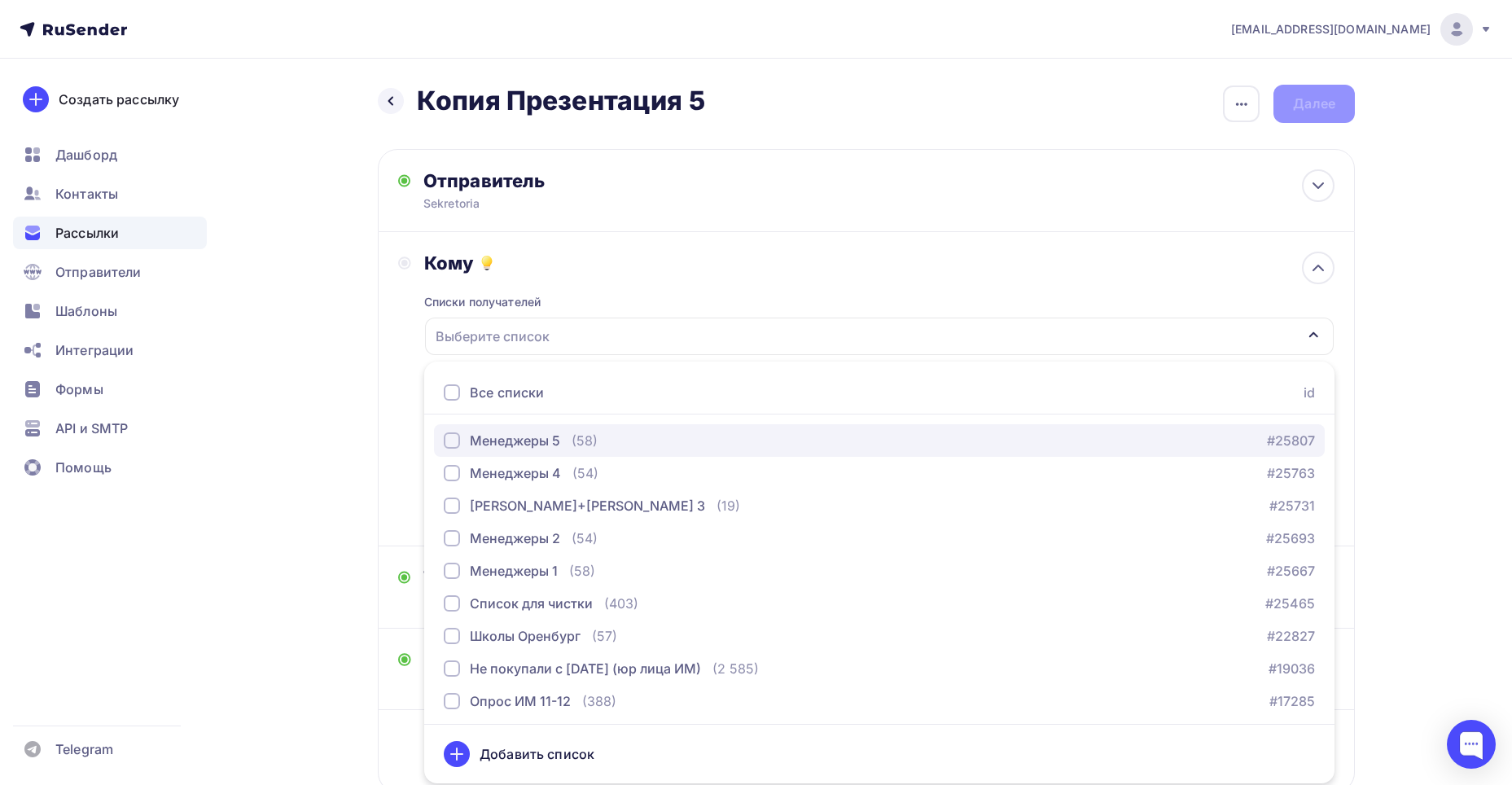
click at [457, 438] on div "button" at bounding box center [451, 440] width 16 height 16
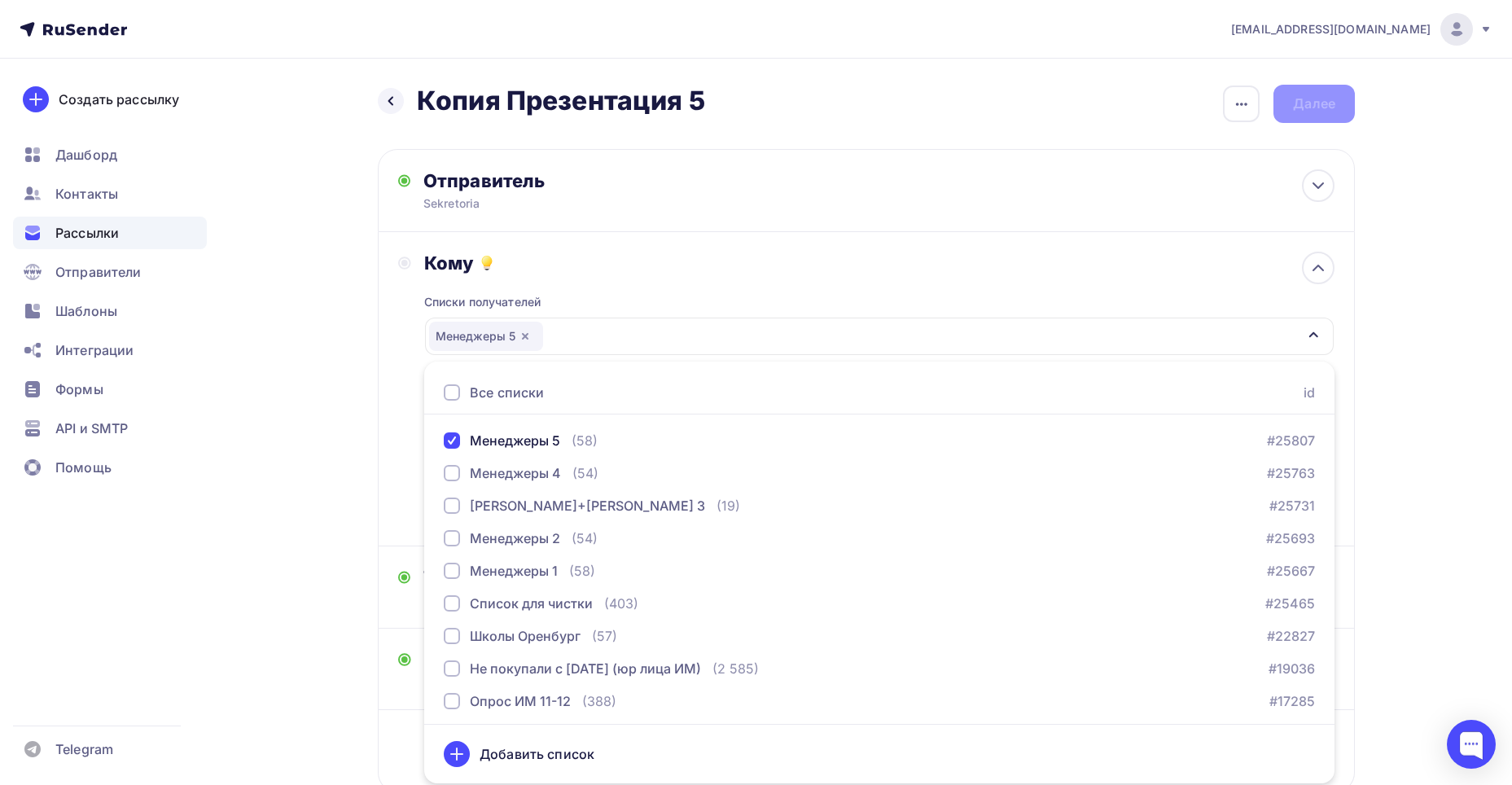
click at [380, 313] on div "Кому Списки получателей Менеджеры 5 Все списки id Менеджеры 5 (58) #25807 Менед…" at bounding box center [866, 389] width 977 height 315
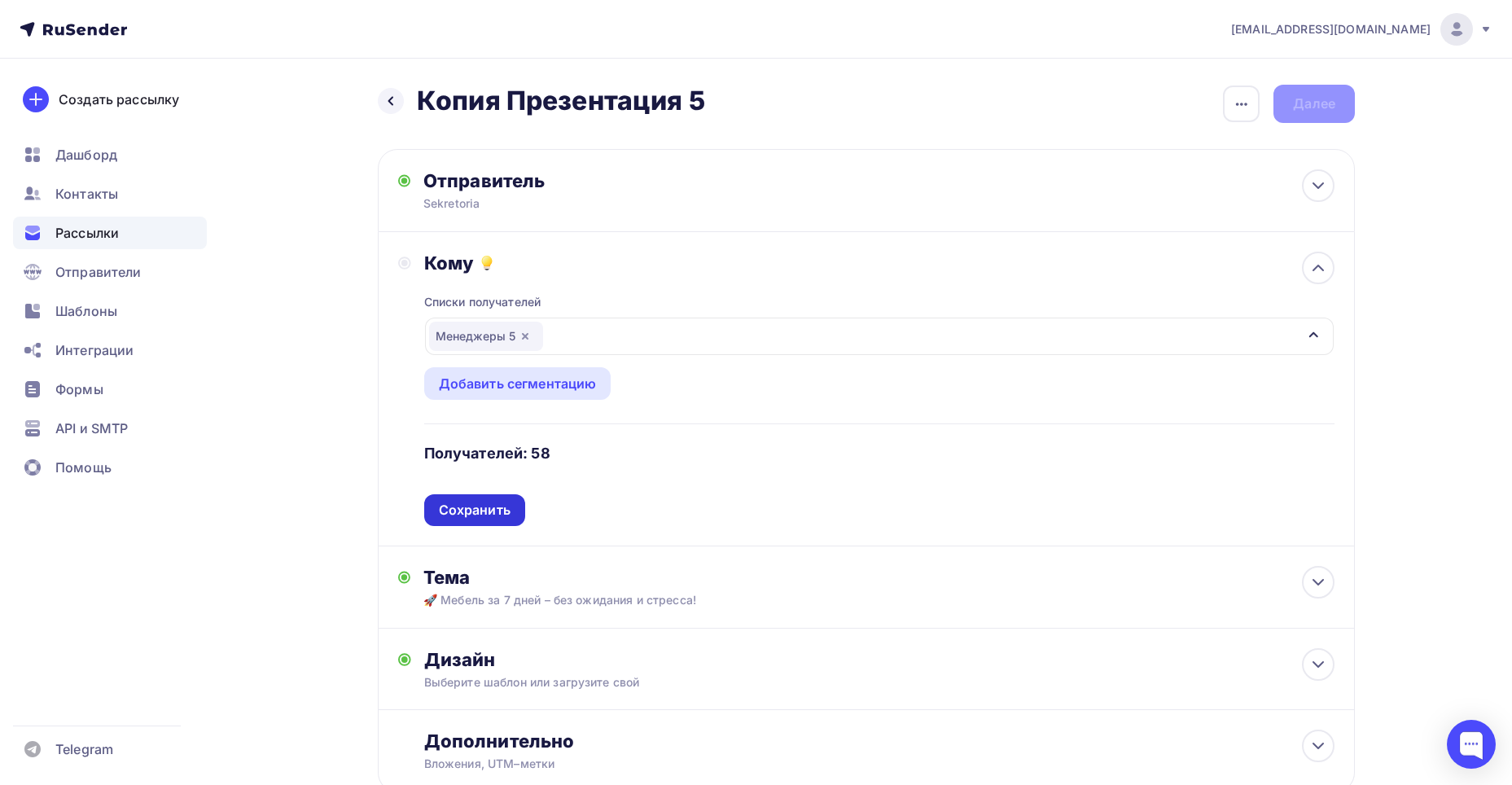
click at [469, 508] on div "Сохранить" at bounding box center [474, 511] width 72 height 19
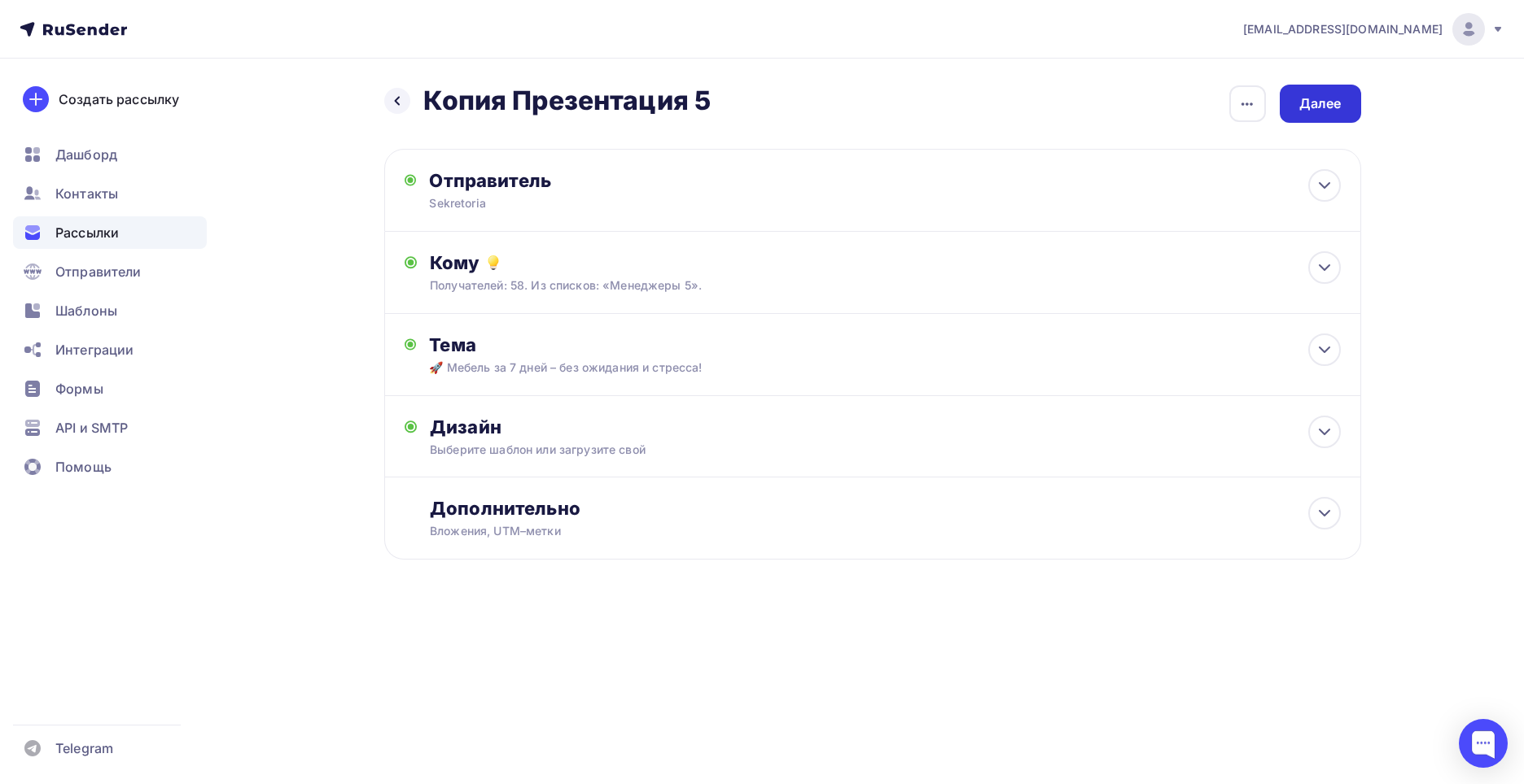
click at [1321, 92] on div "Далее" at bounding box center [1320, 104] width 81 height 38
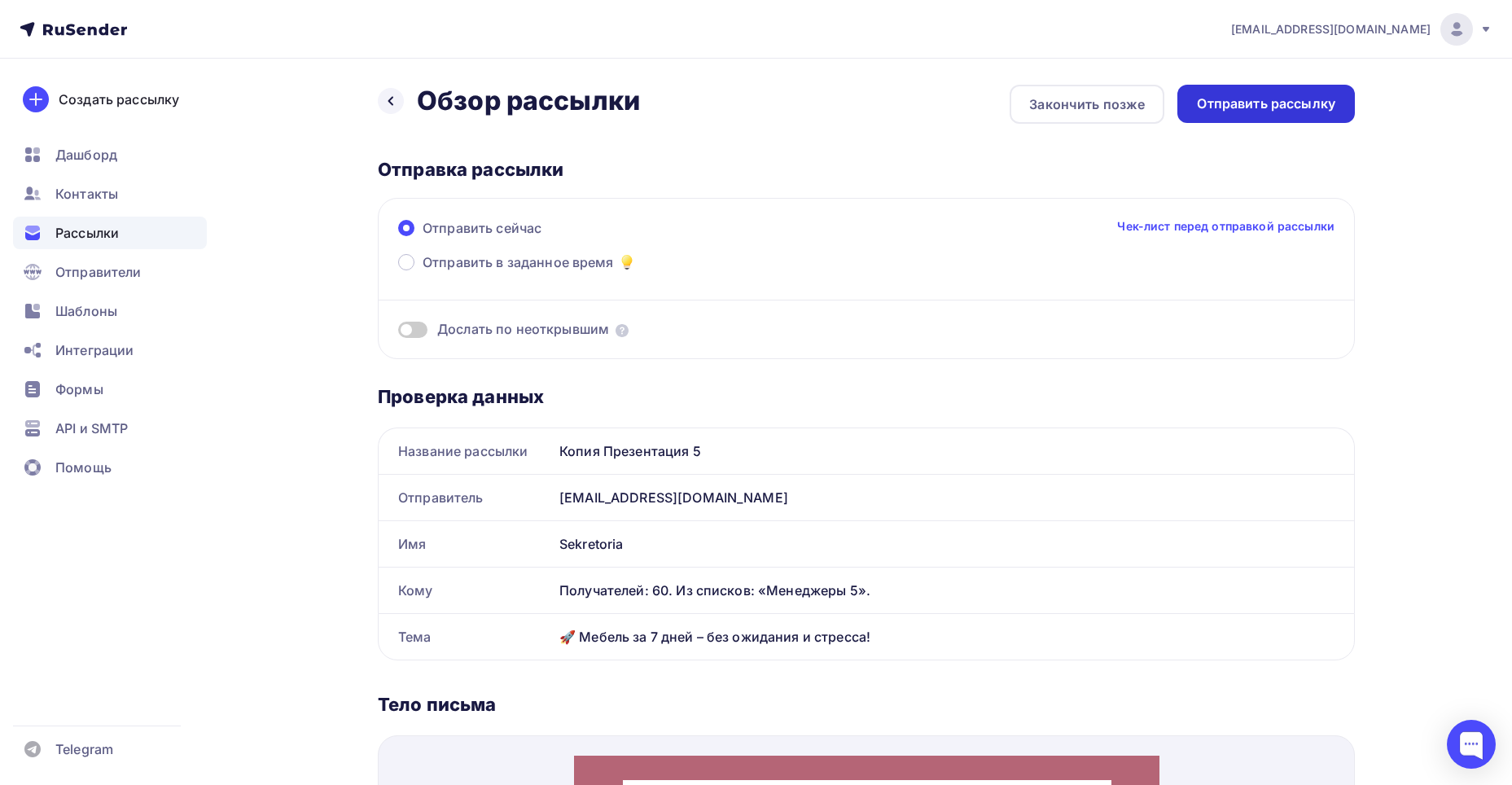
click at [1288, 117] on div "Отправить рассылку" at bounding box center [1266, 104] width 178 height 38
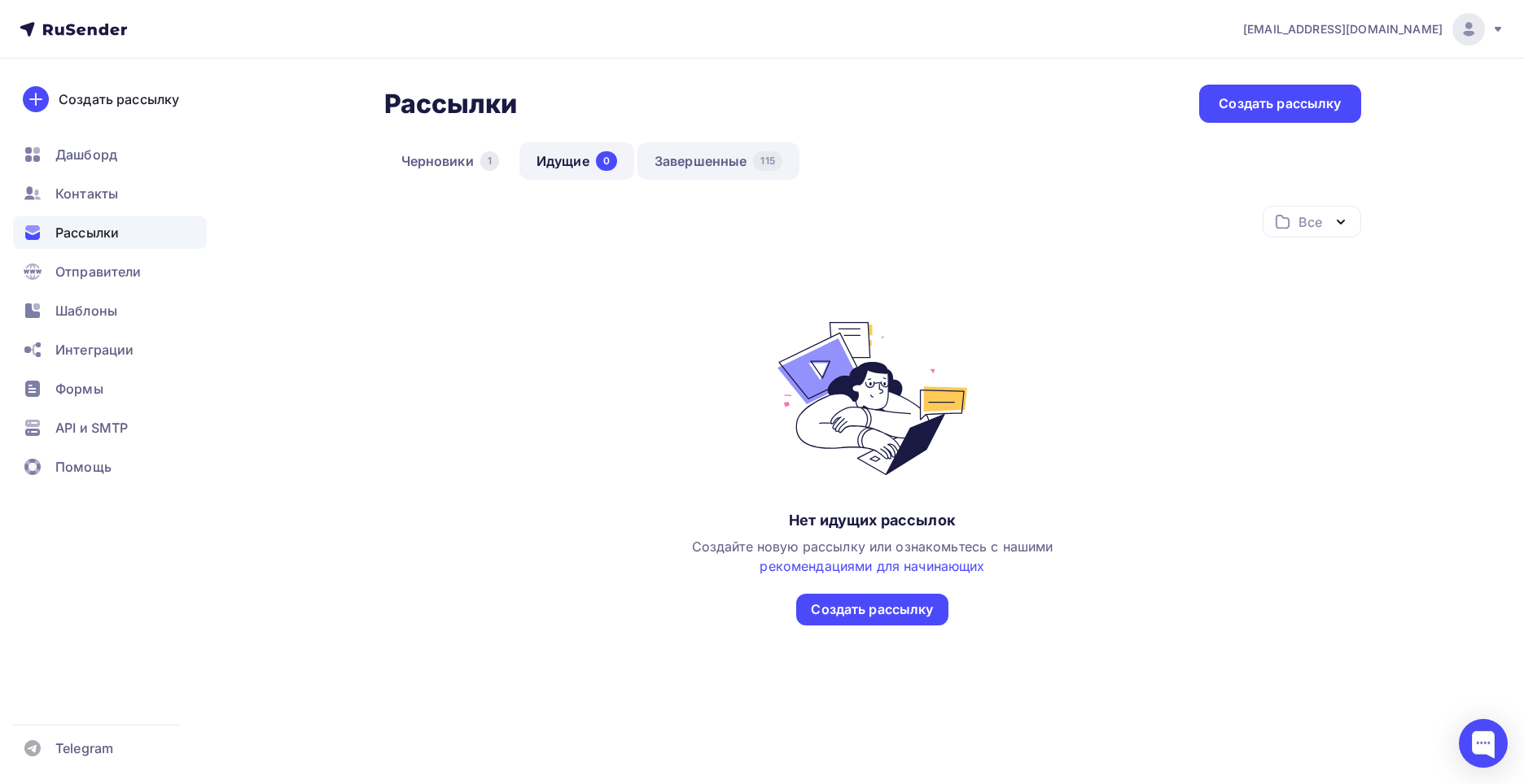
click at [722, 167] on link "Завершенные 115" at bounding box center [719, 160] width 162 height 37
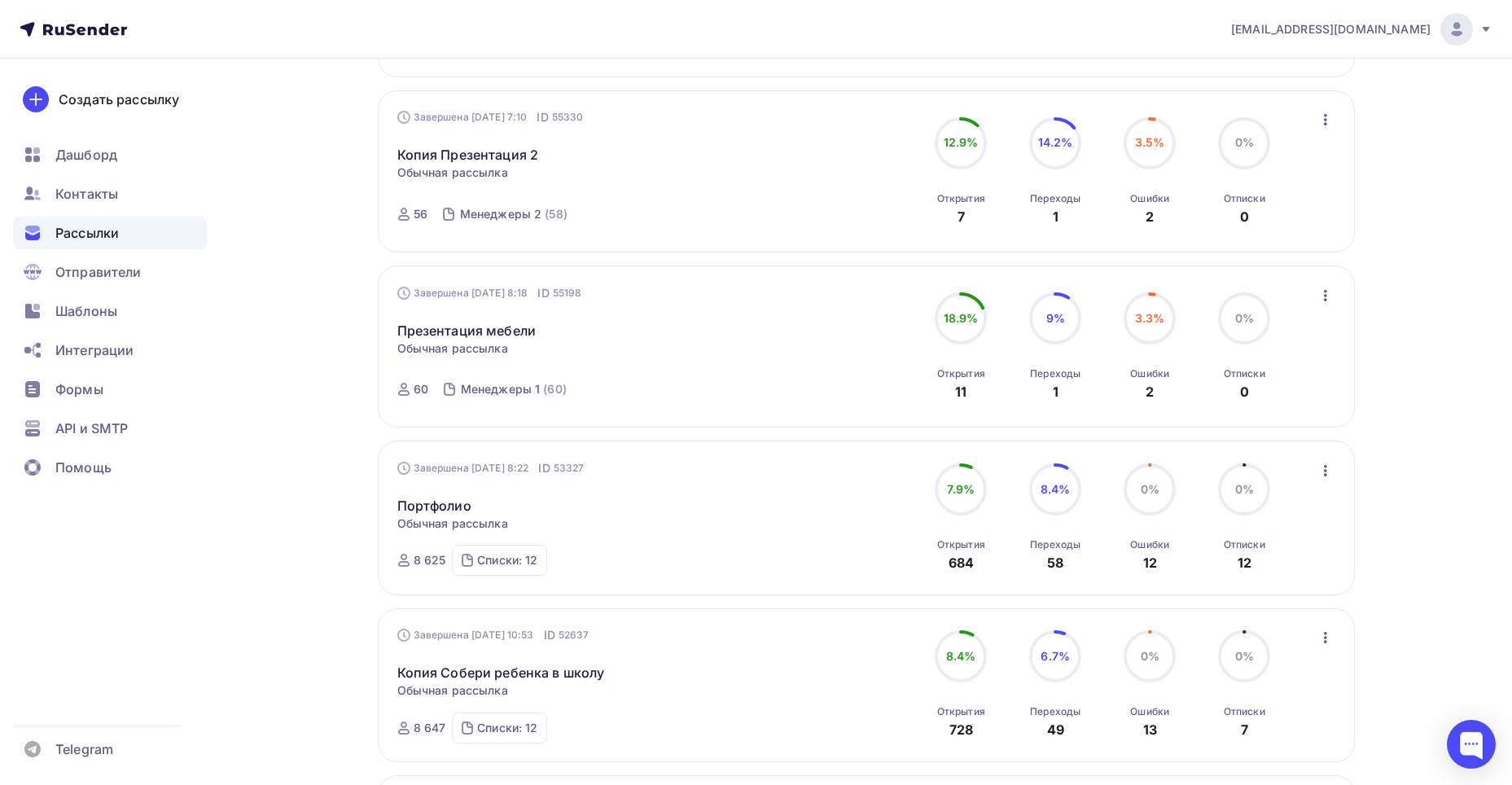
scroll to position [1373, 0]
